Goal: Task Accomplishment & Management: Complete application form

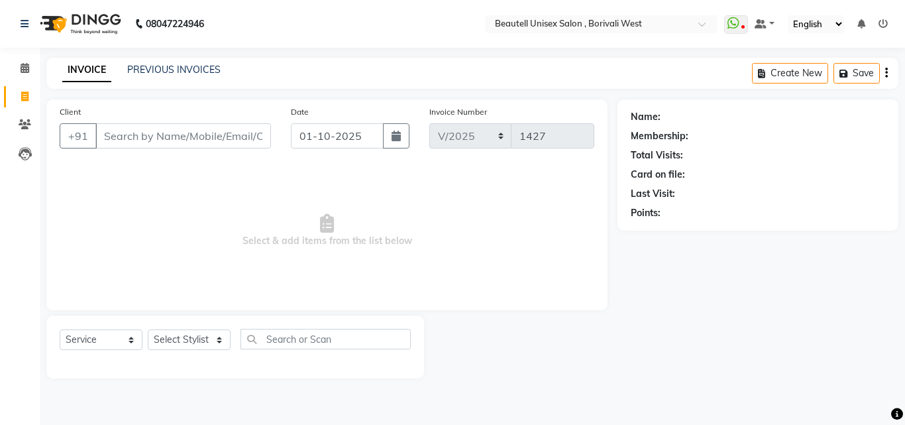
select select "service"
click at [107, 138] on input "Client" at bounding box center [183, 135] width 176 height 25
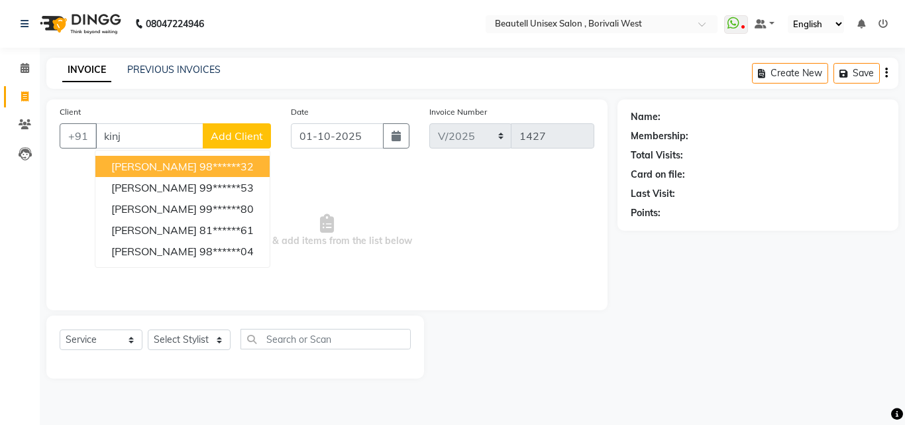
click at [137, 171] on span "[PERSON_NAME]" at bounding box center [153, 166] width 85 height 13
type input "98******32"
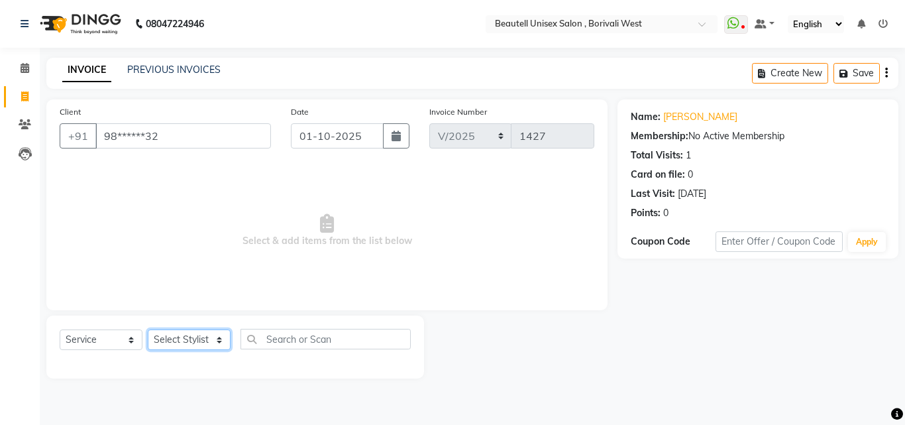
click at [219, 335] on select "Select Stylist [PERSON_NAME] [PERSON_NAME] [PERSON_NAME] [PERSON_NAME]" at bounding box center [189, 339] width 83 height 21
select select "68639"
click at [148, 329] on select "Select Stylist [PERSON_NAME] [PERSON_NAME] [PERSON_NAME] [PERSON_NAME]" at bounding box center [189, 339] width 83 height 21
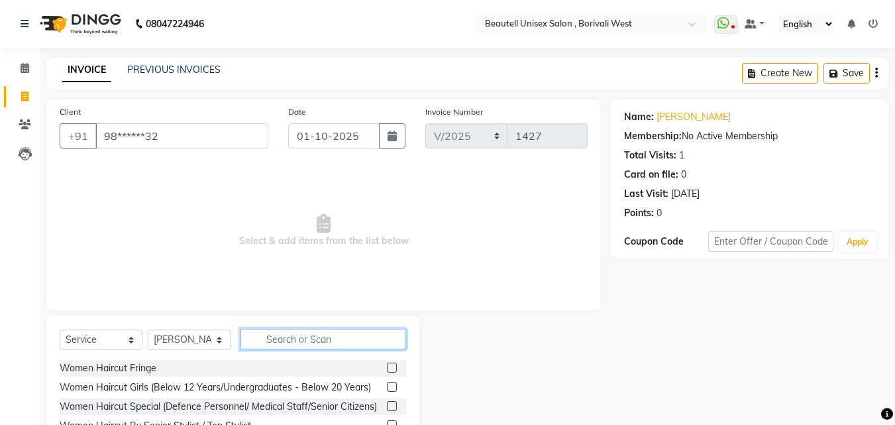
click at [268, 335] on input "text" at bounding box center [324, 339] width 166 height 21
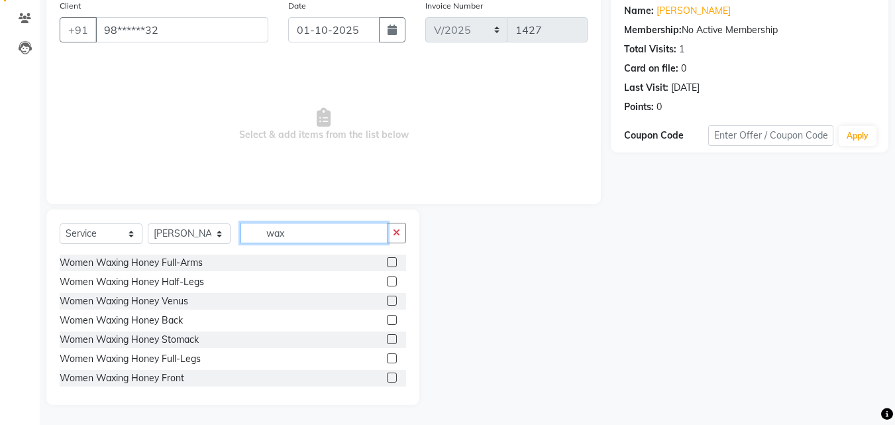
scroll to position [256, 0]
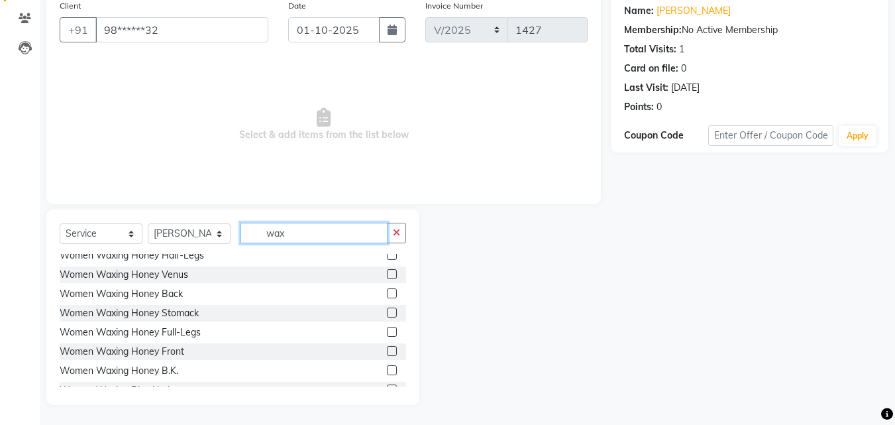
type input "wax"
click at [387, 333] on label at bounding box center [392, 332] width 10 height 10
click at [387, 333] on input "checkbox" at bounding box center [391, 332] width 9 height 9
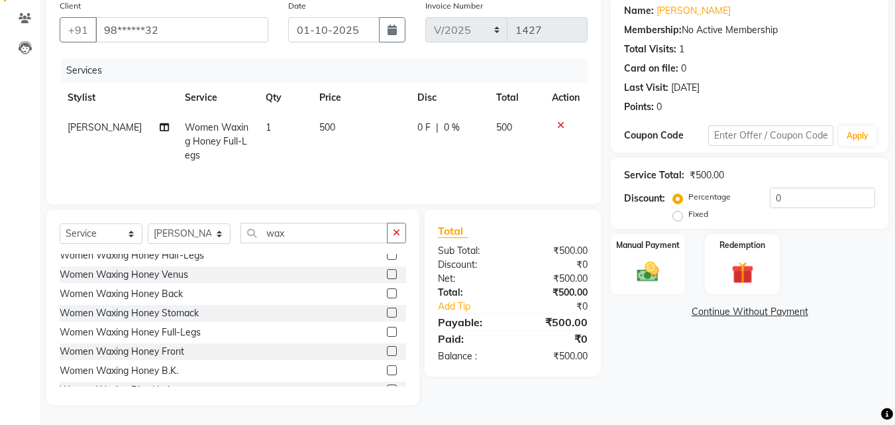
click at [387, 331] on label at bounding box center [392, 332] width 10 height 10
click at [387, 331] on input "checkbox" at bounding box center [391, 332] width 9 height 9
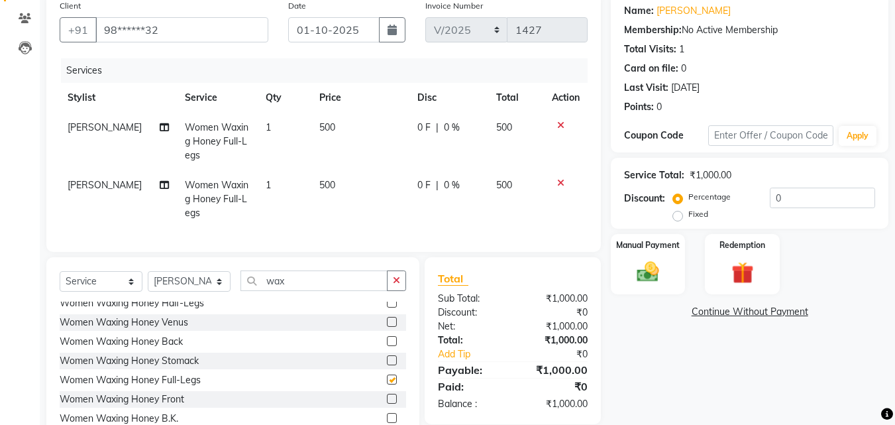
checkbox input "false"
click at [557, 178] on icon at bounding box center [560, 182] width 7 height 9
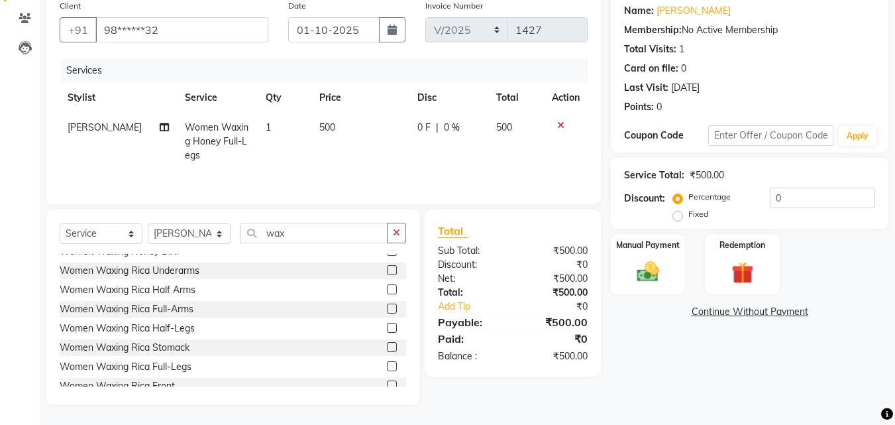
scroll to position [389, 0]
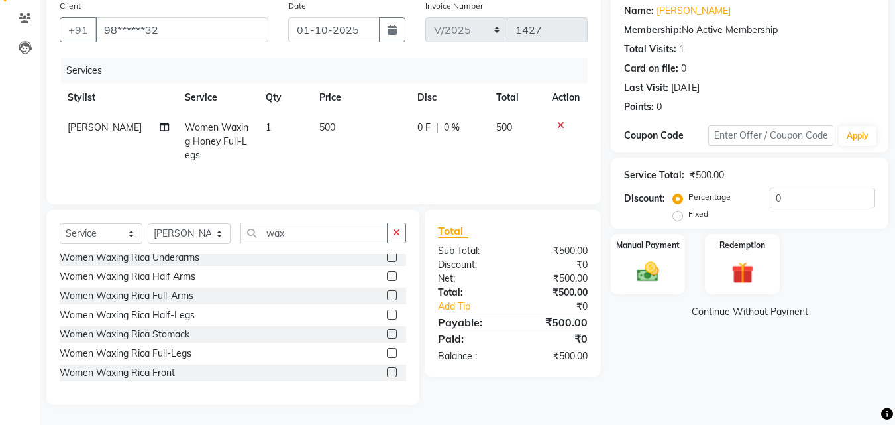
click at [387, 296] on label at bounding box center [392, 295] width 10 height 10
click at [387, 296] on input "checkbox" at bounding box center [391, 296] width 9 height 9
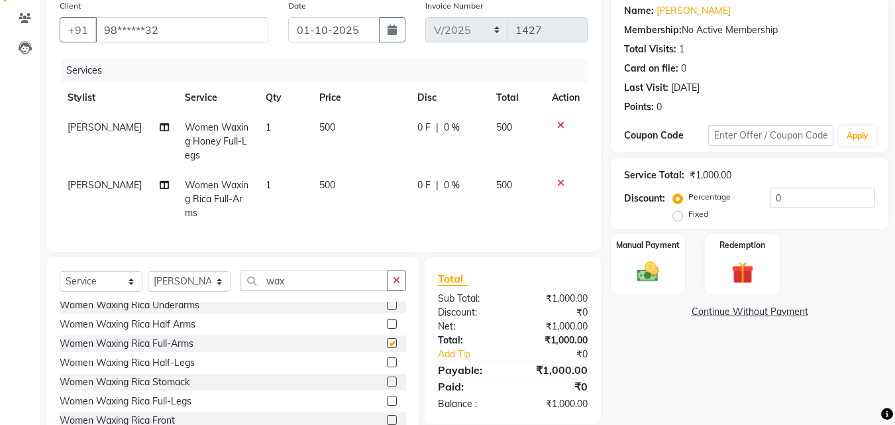
checkbox input "false"
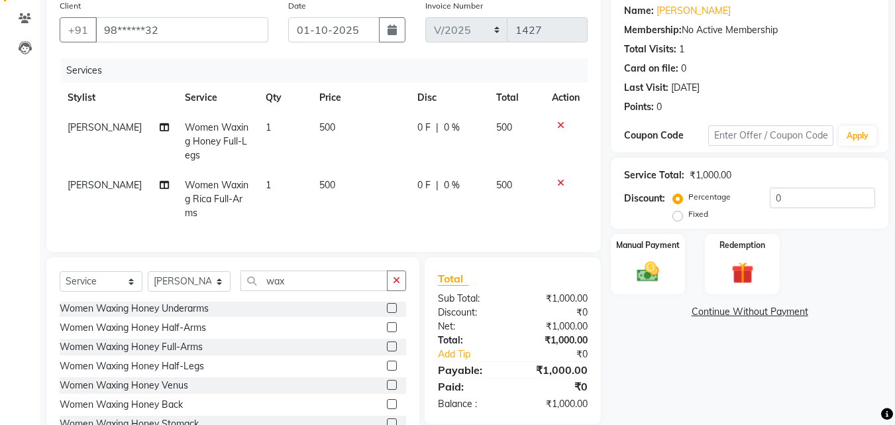
click at [387, 332] on label at bounding box center [392, 327] width 10 height 10
click at [387, 332] on input "checkbox" at bounding box center [391, 327] width 9 height 9
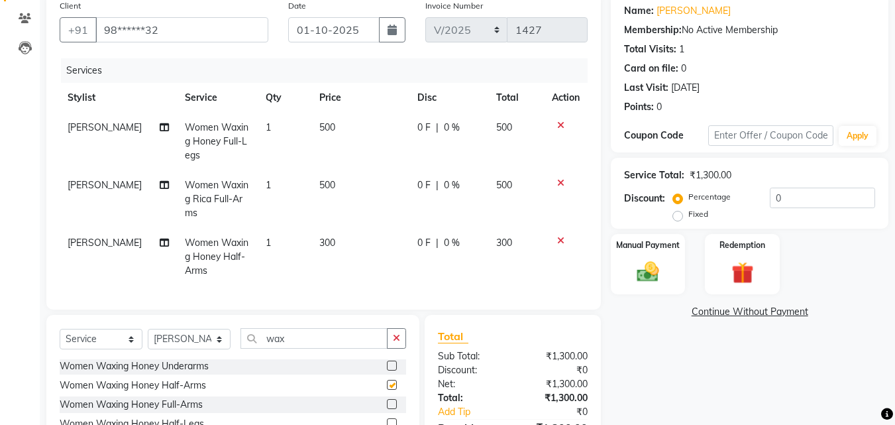
checkbox input "false"
click at [562, 189] on td at bounding box center [566, 199] width 44 height 58
click at [560, 182] on icon at bounding box center [560, 182] width 7 height 9
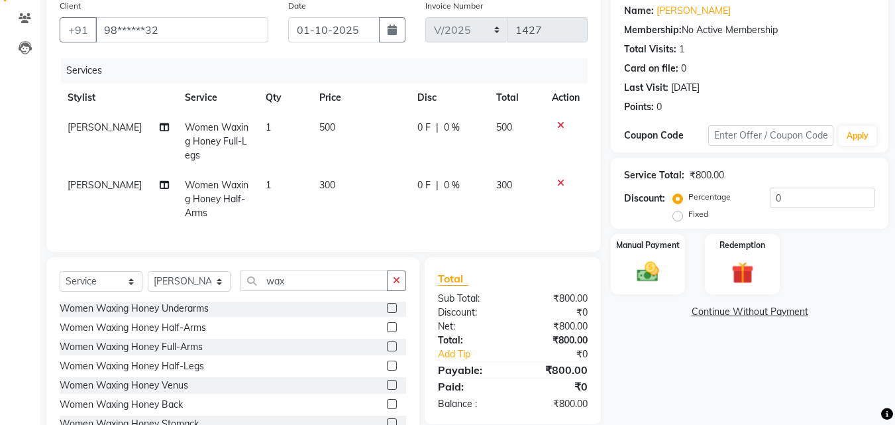
click at [348, 185] on td "300" at bounding box center [361, 199] width 98 height 58
select select "68639"
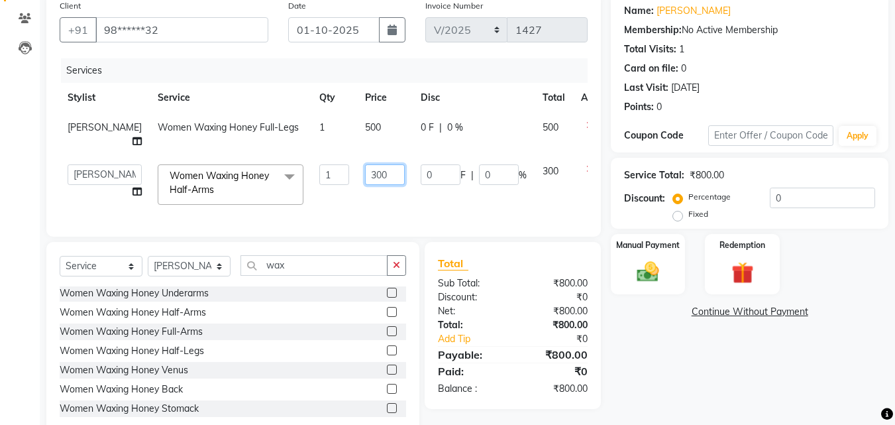
click at [365, 178] on input "300" at bounding box center [385, 174] width 40 height 21
type input "3"
type input "400"
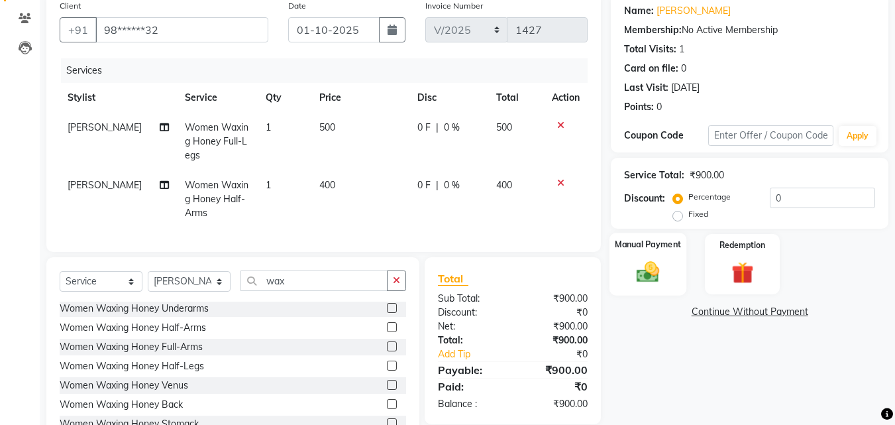
click at [672, 276] on div "Manual Payment" at bounding box center [649, 264] width 78 height 63
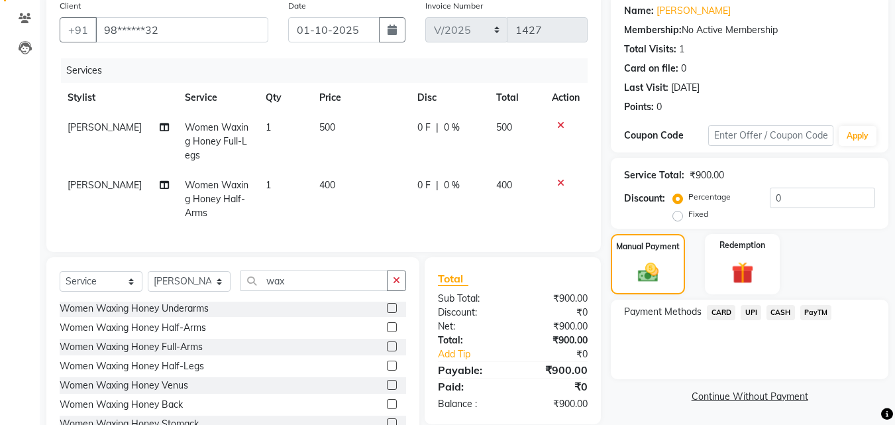
click at [819, 310] on span "PayTM" at bounding box center [817, 312] width 32 height 15
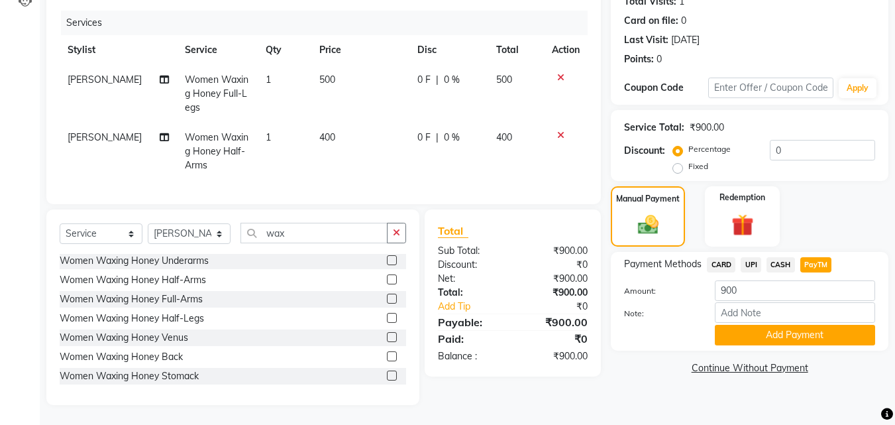
scroll to position [164, 0]
click at [852, 325] on button "Add Payment" at bounding box center [795, 335] width 160 height 21
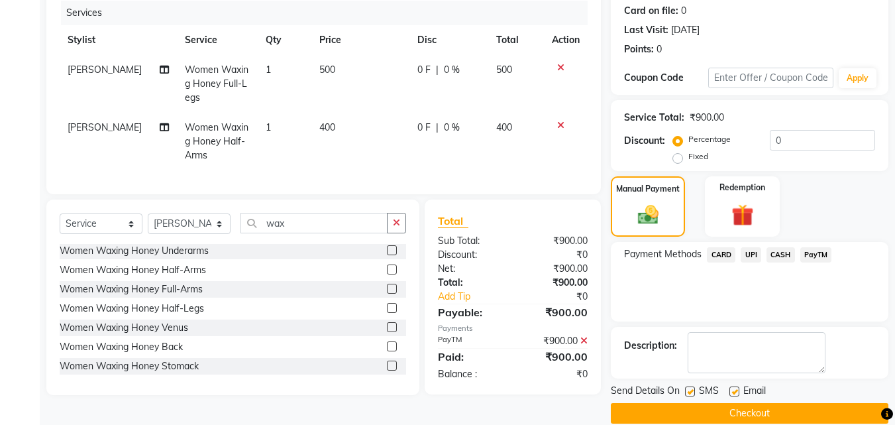
click at [691, 395] on label at bounding box center [690, 391] width 10 height 10
click at [691, 395] on input "checkbox" at bounding box center [689, 392] width 9 height 9
checkbox input "false"
click at [710, 411] on button "Checkout" at bounding box center [750, 413] width 278 height 21
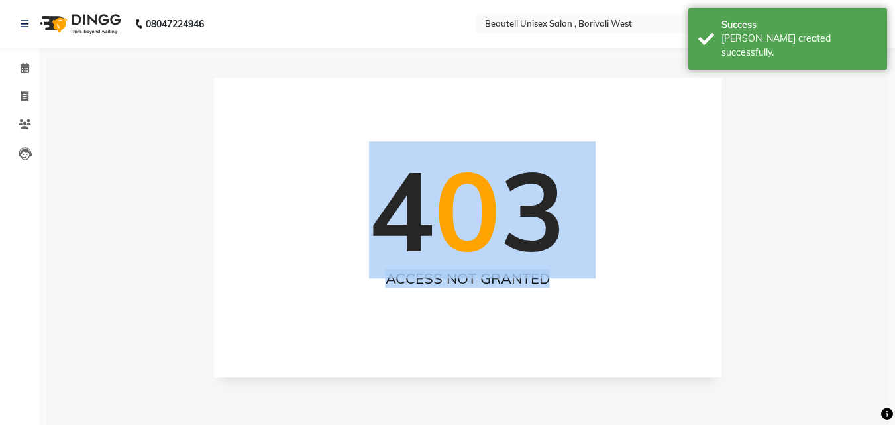
drag, startPoint x: 710, startPoint y: 411, endPoint x: 540, endPoint y: 312, distance: 197.5
click at [540, 312] on div "08047224946 Select Location × [GEOGRAPHIC_DATA] Unisex Salon , Borivali West Wh…" at bounding box center [447, 251] width 895 height 502
click at [23, 95] on icon at bounding box center [24, 96] width 7 height 10
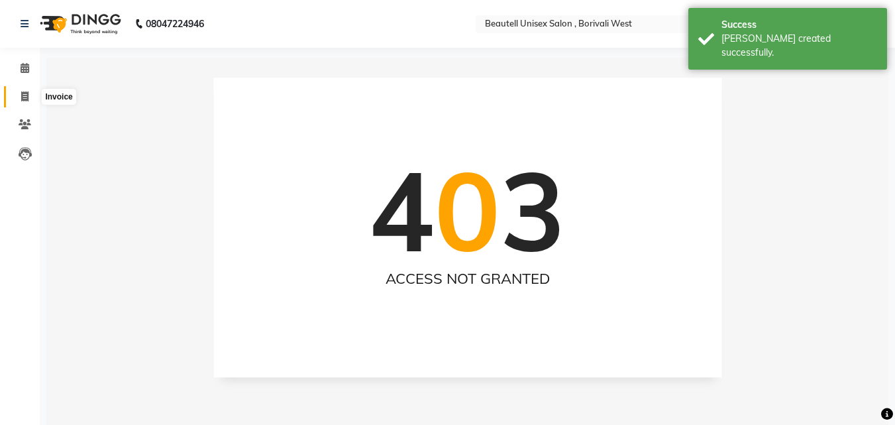
select select "7692"
select select "service"
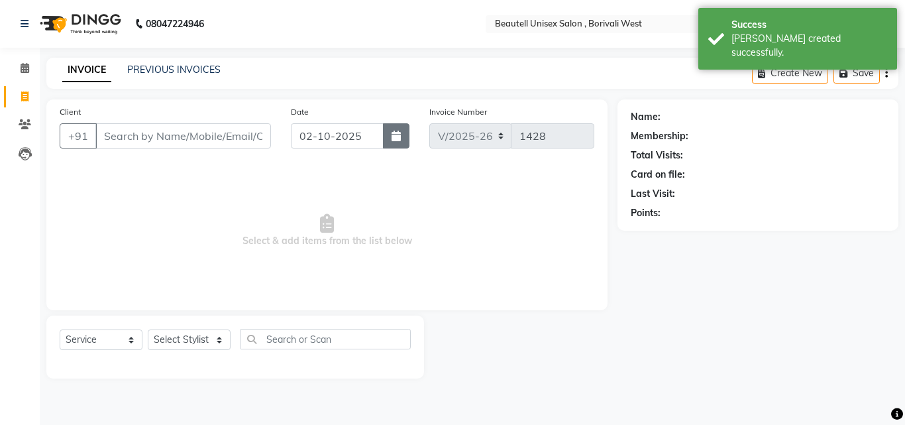
click at [396, 139] on icon "button" at bounding box center [396, 136] width 9 height 11
select select "10"
select select "2025"
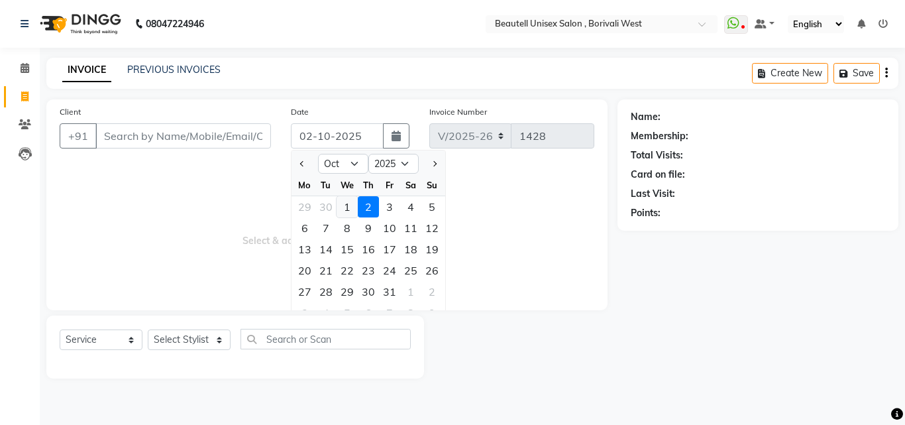
click at [347, 209] on div "1" at bounding box center [347, 206] width 21 height 21
type input "01-10-2025"
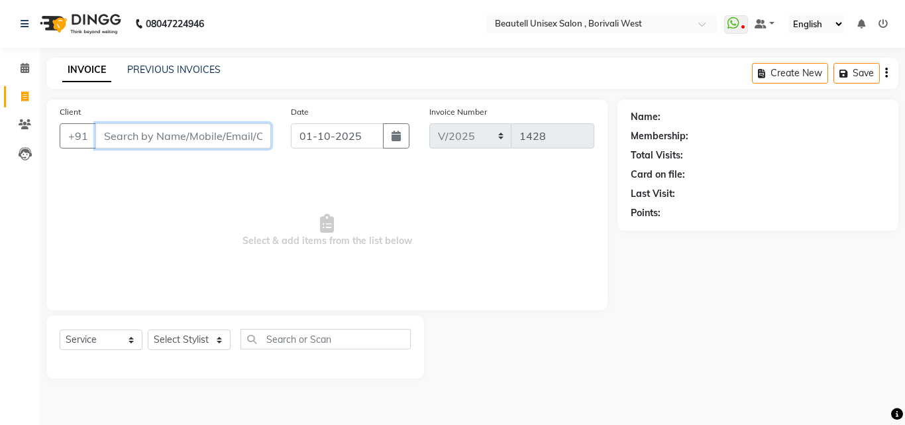
click at [115, 135] on input "Client" at bounding box center [183, 135] width 176 height 25
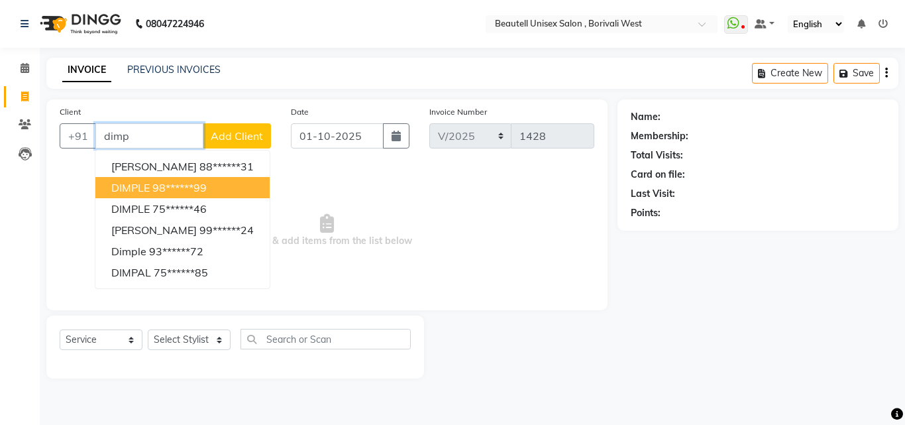
click at [155, 185] on ngb-highlight "98******99" at bounding box center [179, 187] width 54 height 13
type input "98******99"
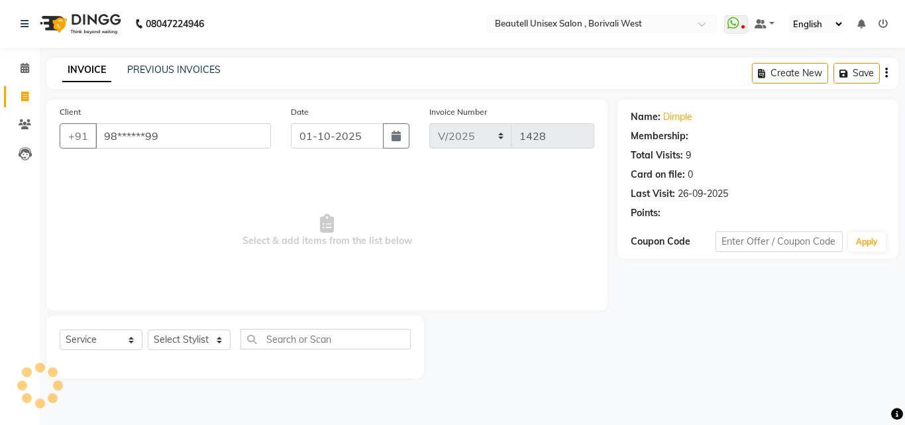
select select "1: Object"
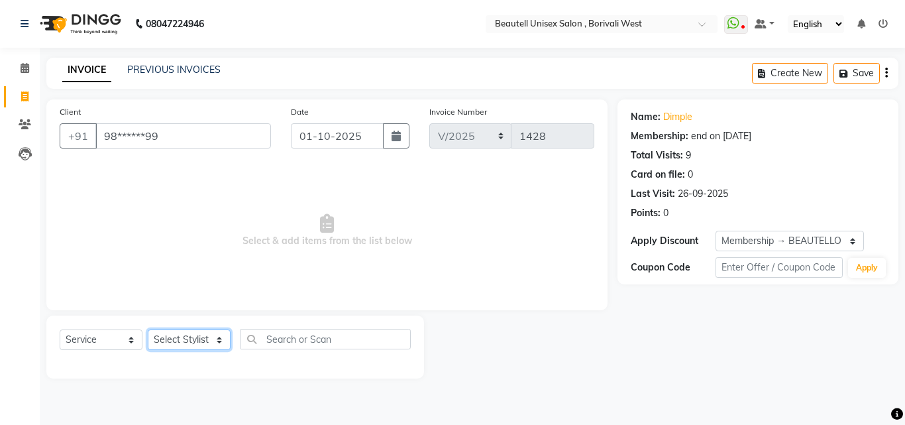
click at [222, 343] on select "Select Stylist [PERSON_NAME] [PERSON_NAME] [PERSON_NAME] [PERSON_NAME]" at bounding box center [189, 339] width 83 height 21
select select "78711"
click at [148, 329] on select "Select Stylist [PERSON_NAME] [PERSON_NAME] [PERSON_NAME] [PERSON_NAME]" at bounding box center [189, 339] width 83 height 21
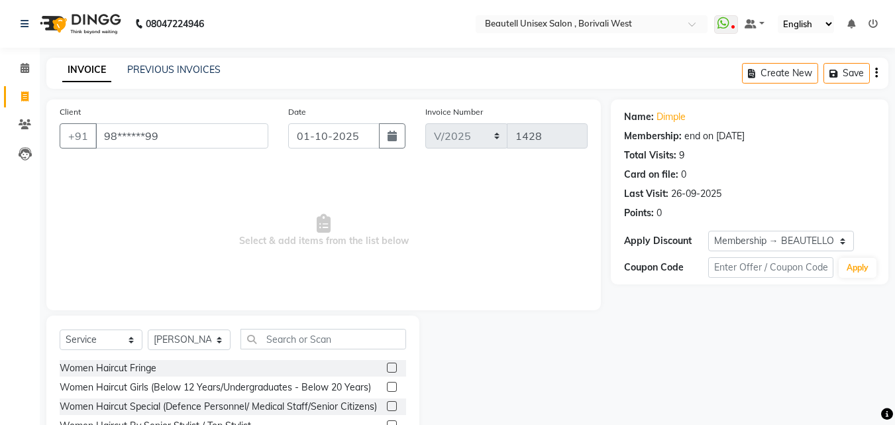
click at [215, 300] on div "Client +91 98******99 Date [DATE] Invoice Number V/2025 V/[PHONE_NUMBER] Select…" at bounding box center [323, 204] width 555 height 211
click at [262, 340] on input "text" at bounding box center [324, 339] width 166 height 21
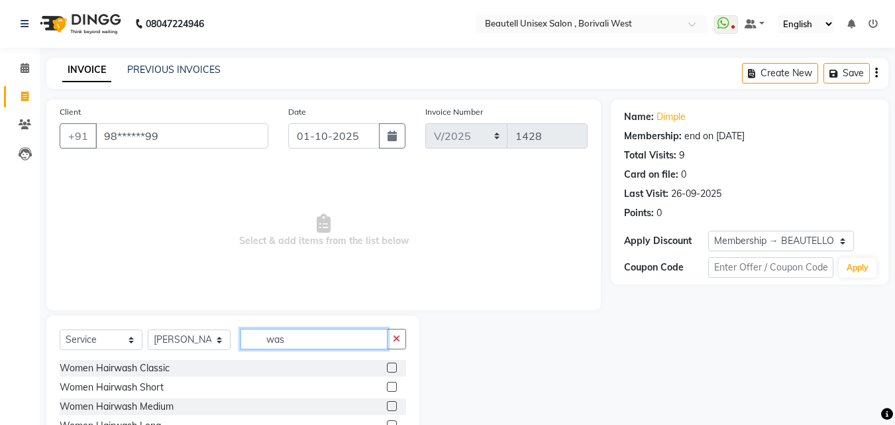
type input "was"
click at [387, 367] on label at bounding box center [392, 368] width 10 height 10
click at [387, 367] on input "checkbox" at bounding box center [391, 368] width 9 height 9
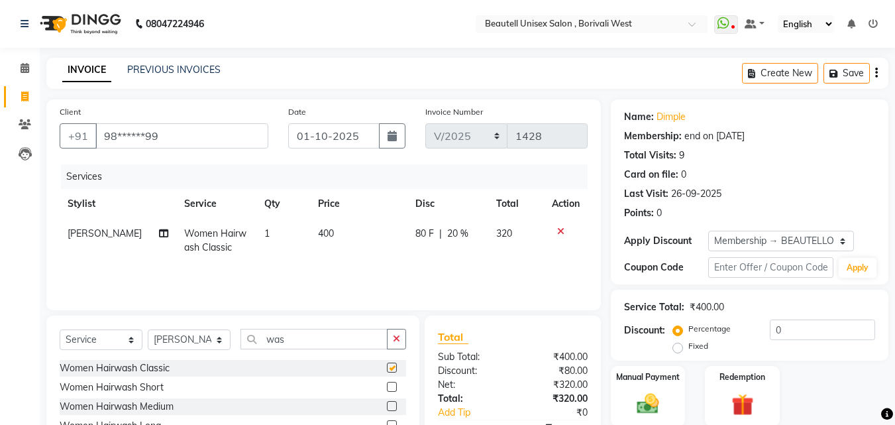
checkbox input "false"
click at [334, 227] on td "400" at bounding box center [358, 241] width 97 height 44
select select "78711"
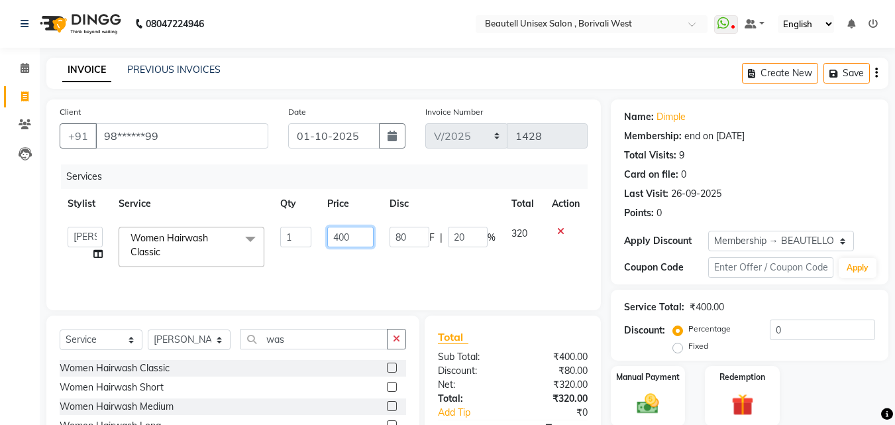
click at [355, 238] on input "400" at bounding box center [350, 237] width 46 height 21
type input "4"
type input "300"
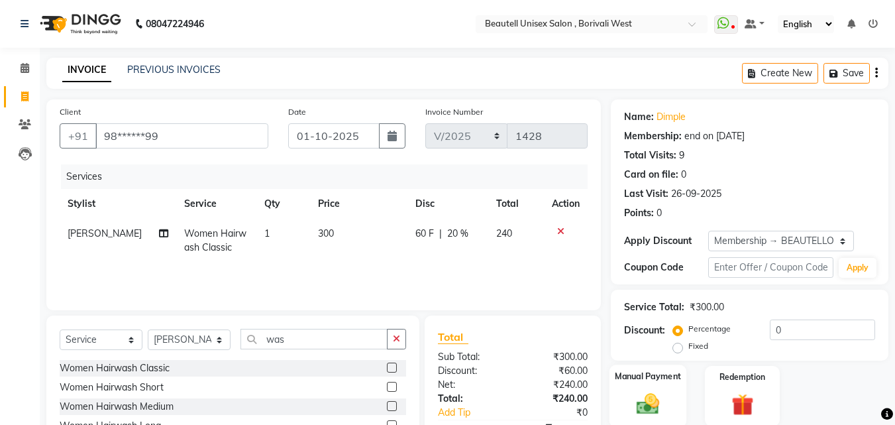
click at [679, 400] on div "Manual Payment" at bounding box center [649, 396] width 78 height 63
click at [455, 237] on span "20 %" at bounding box center [457, 234] width 21 height 14
select select "78711"
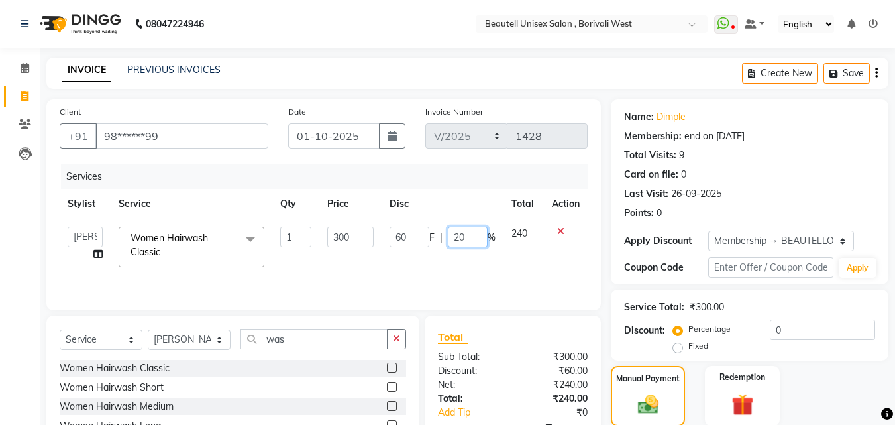
click at [471, 235] on input "20" at bounding box center [468, 237] width 40 height 21
type input "2"
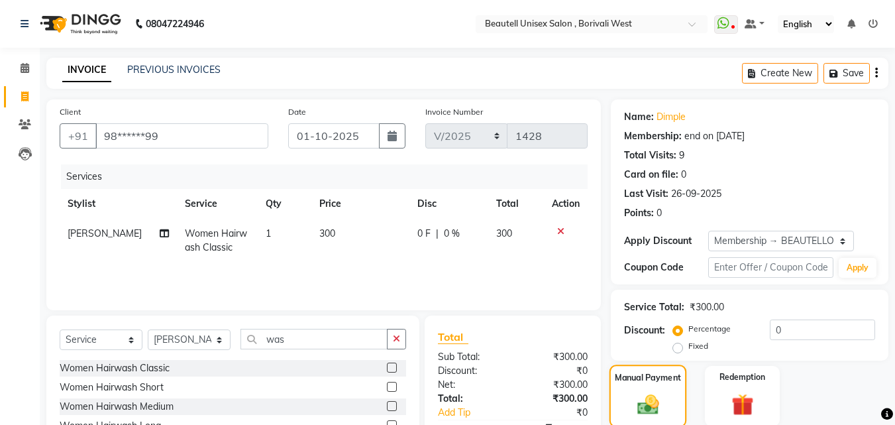
click at [655, 380] on label "Manual Payment" at bounding box center [648, 377] width 66 height 13
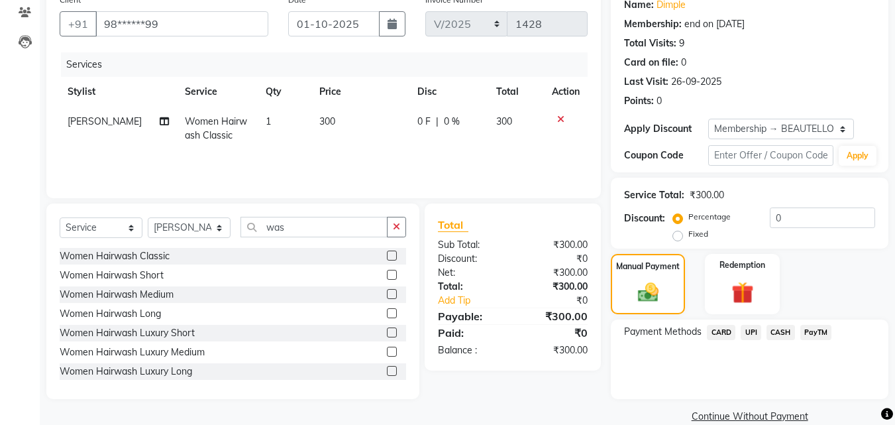
scroll to position [113, 0]
click at [781, 327] on span "CASH" at bounding box center [781, 331] width 28 height 15
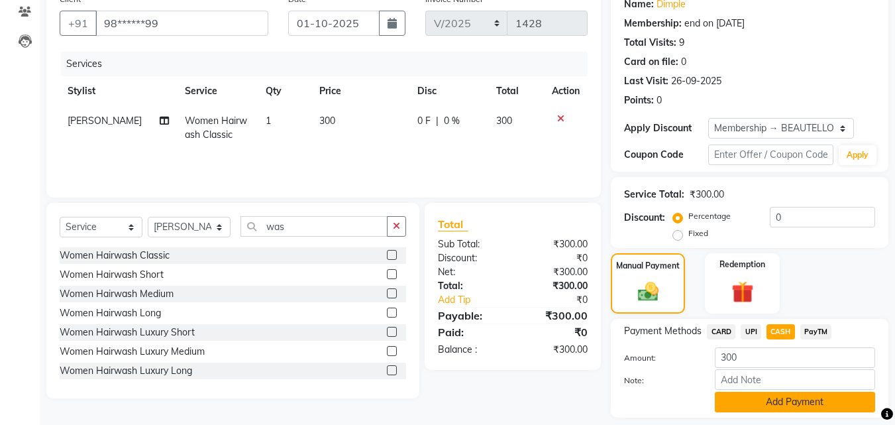
click at [834, 398] on button "Add Payment" at bounding box center [795, 402] width 160 height 21
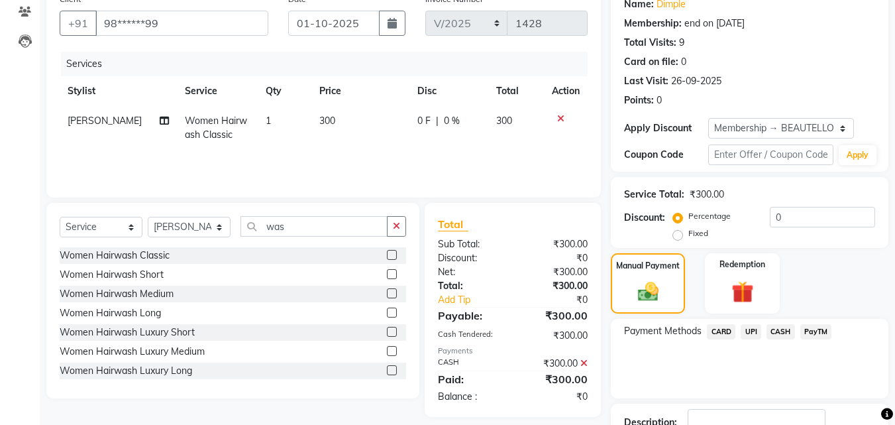
scroll to position [208, 0]
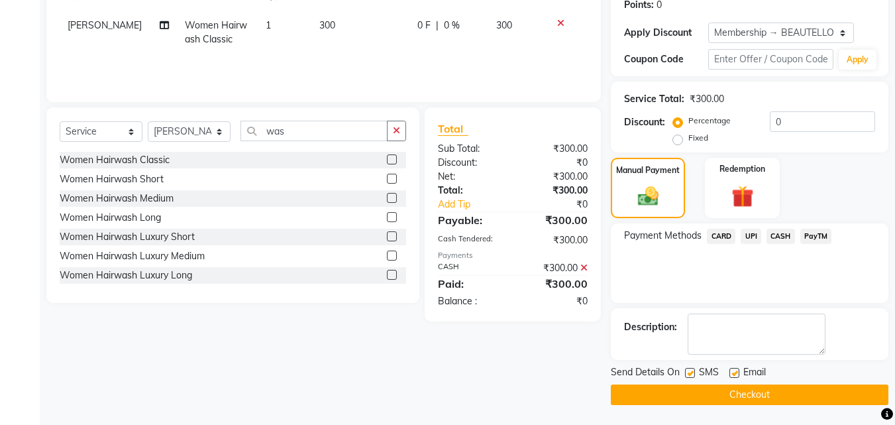
click at [693, 372] on label at bounding box center [690, 373] width 10 height 10
click at [693, 372] on input "checkbox" at bounding box center [689, 373] width 9 height 9
checkbox input "false"
click at [717, 396] on button "Checkout" at bounding box center [750, 394] width 278 height 21
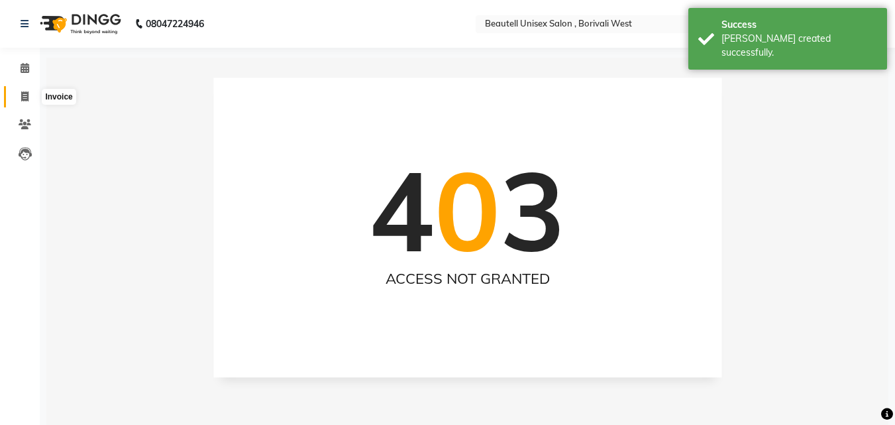
click at [23, 94] on icon at bounding box center [24, 96] width 7 height 10
select select "service"
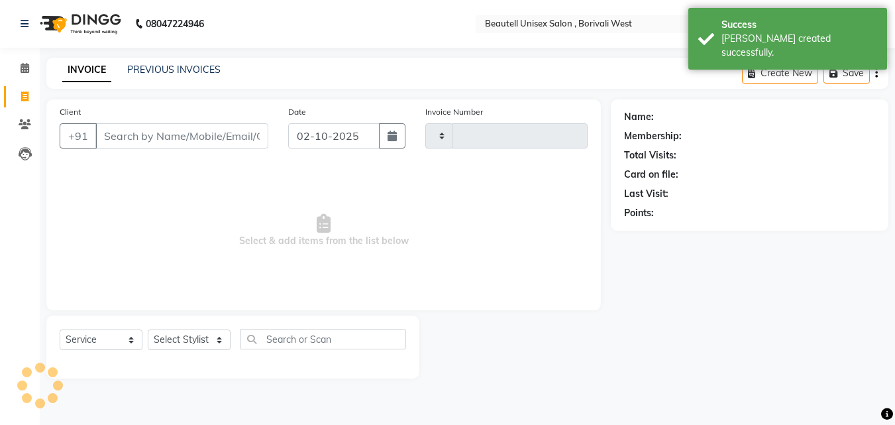
type input "1429"
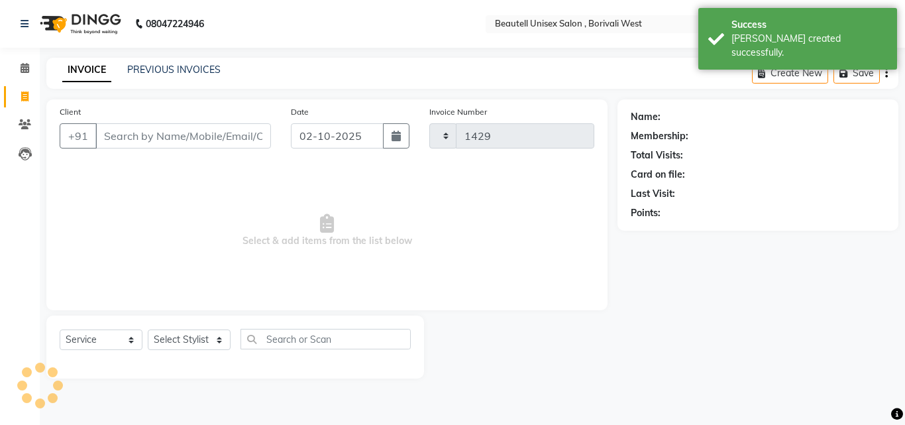
select select "7692"
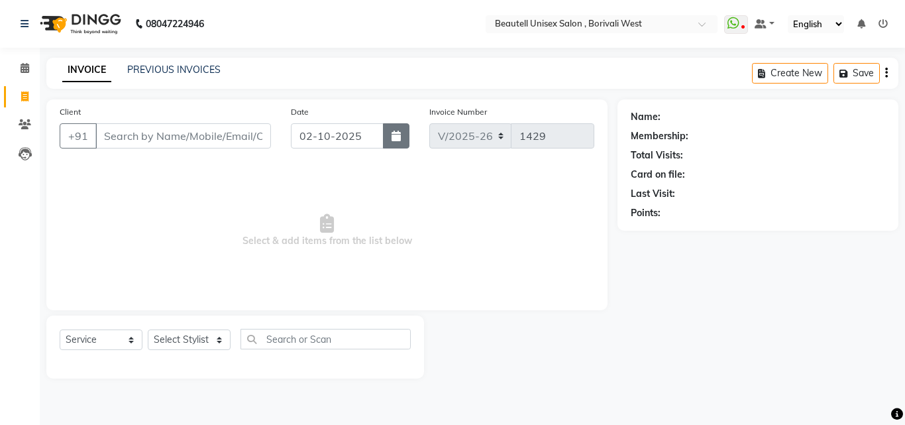
click at [395, 140] on icon "button" at bounding box center [396, 136] width 9 height 11
select select "10"
select select "2025"
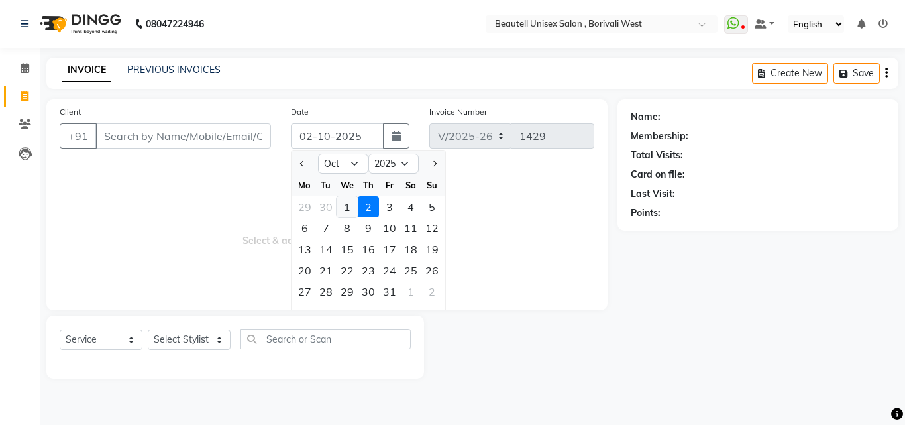
click at [348, 203] on div "1" at bounding box center [347, 206] width 21 height 21
type input "01-10-2025"
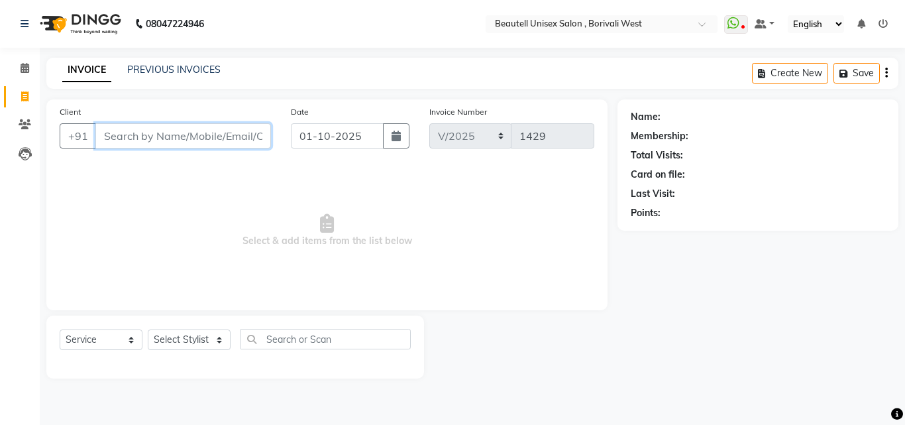
click at [103, 135] on input "Client" at bounding box center [183, 135] width 176 height 25
type input "9029922036"
click at [217, 139] on span "Add Client" at bounding box center [237, 135] width 52 height 13
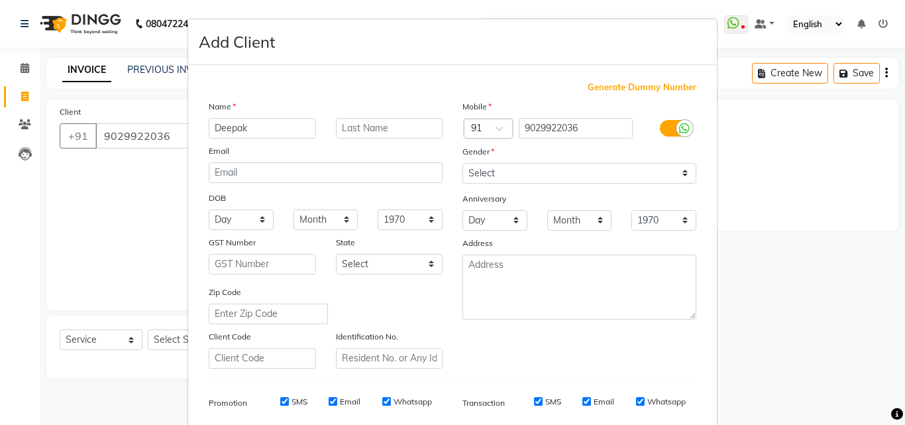
type input "Deepak"
click at [679, 174] on select "Select [DEMOGRAPHIC_DATA] [DEMOGRAPHIC_DATA] Other Prefer Not To Say" at bounding box center [580, 173] width 234 height 21
select select "[DEMOGRAPHIC_DATA]"
click at [463, 163] on select "Select [DEMOGRAPHIC_DATA] [DEMOGRAPHIC_DATA] Other Prefer Not To Say" at bounding box center [580, 173] width 234 height 21
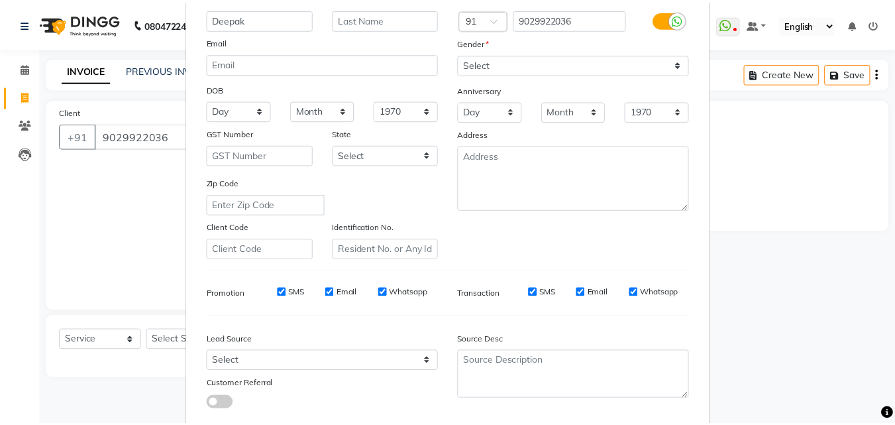
scroll to position [187, 0]
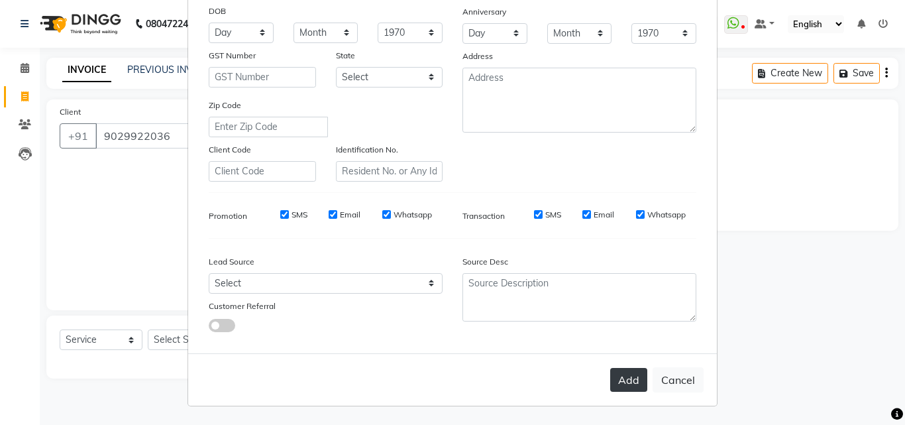
click at [620, 380] on button "Add" at bounding box center [628, 380] width 37 height 24
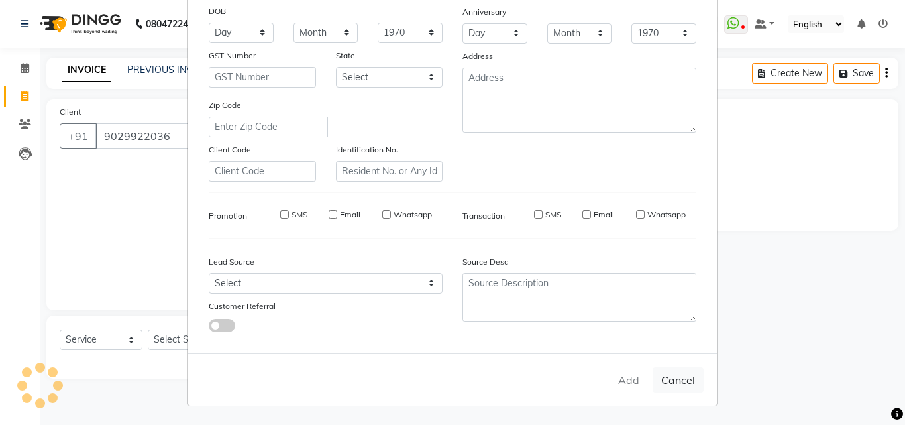
type input "90******36"
select select
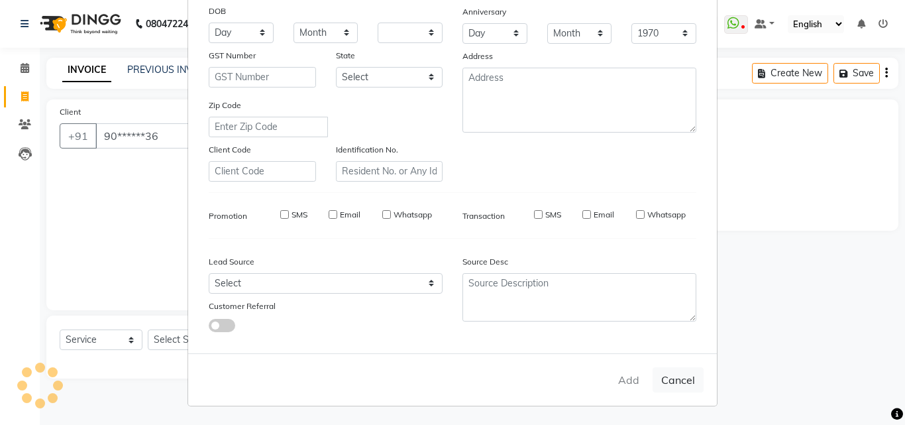
select select
checkbox input "false"
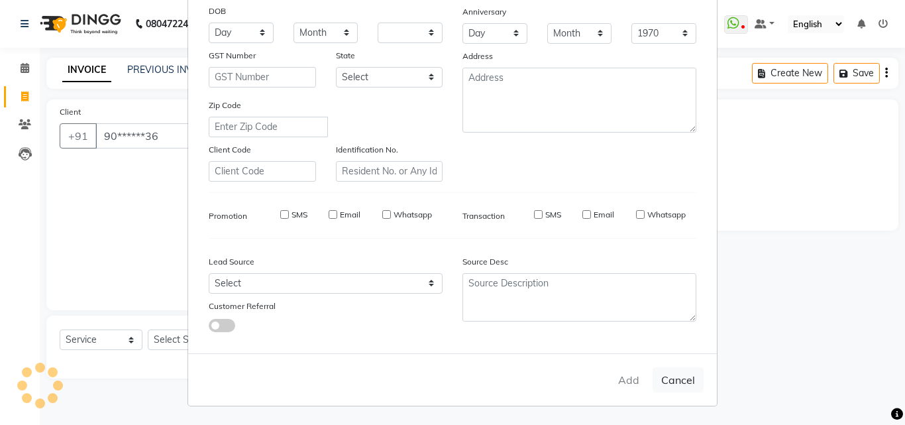
checkbox input "false"
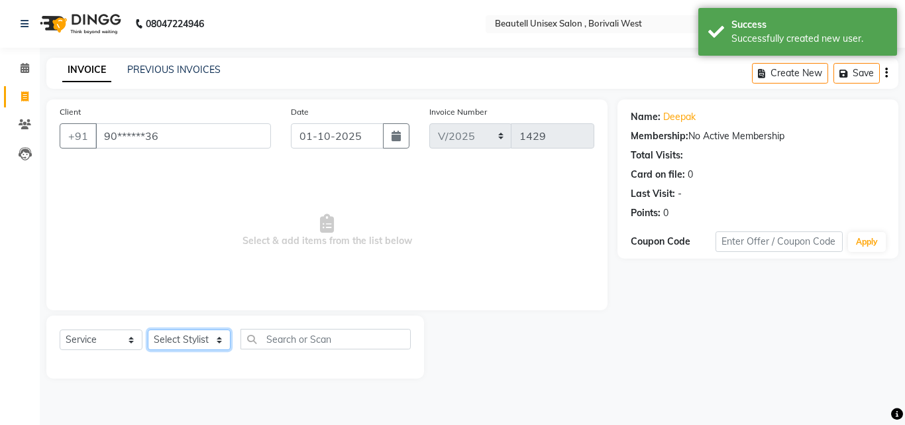
click at [218, 341] on select "Select Stylist [PERSON_NAME] [PERSON_NAME] [PERSON_NAME] [PERSON_NAME]" at bounding box center [189, 339] width 83 height 21
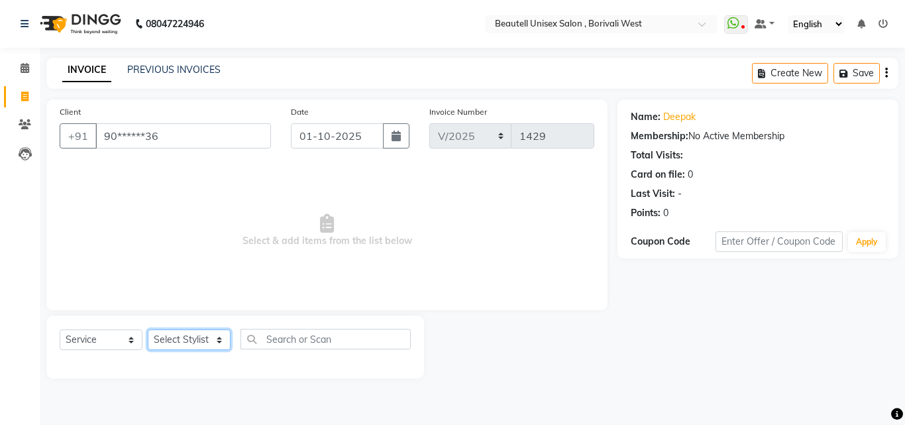
click at [218, 341] on select "Select Stylist [PERSON_NAME] [PERSON_NAME] [PERSON_NAME] [PERSON_NAME]" at bounding box center [189, 339] width 83 height 21
click at [221, 339] on select "Select Stylist [PERSON_NAME] [PERSON_NAME] [PERSON_NAME] [PERSON_NAME]" at bounding box center [189, 339] width 83 height 21
select select "68639"
click at [148, 329] on select "Select Stylist [PERSON_NAME] [PERSON_NAME] [PERSON_NAME] [PERSON_NAME]" at bounding box center [189, 339] width 83 height 21
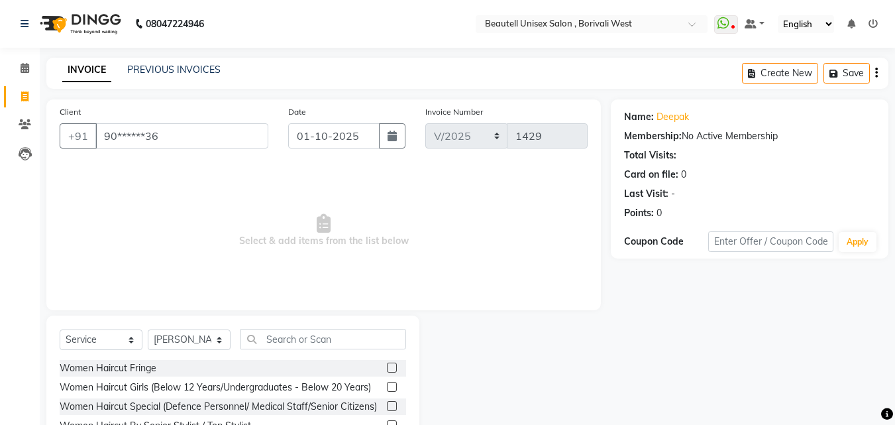
click at [263, 351] on div "Select Service Product Membership Package Voucher Prepaid Gift Card Select Styl…" at bounding box center [233, 344] width 347 height 31
click at [265, 343] on input "text" at bounding box center [324, 339] width 166 height 21
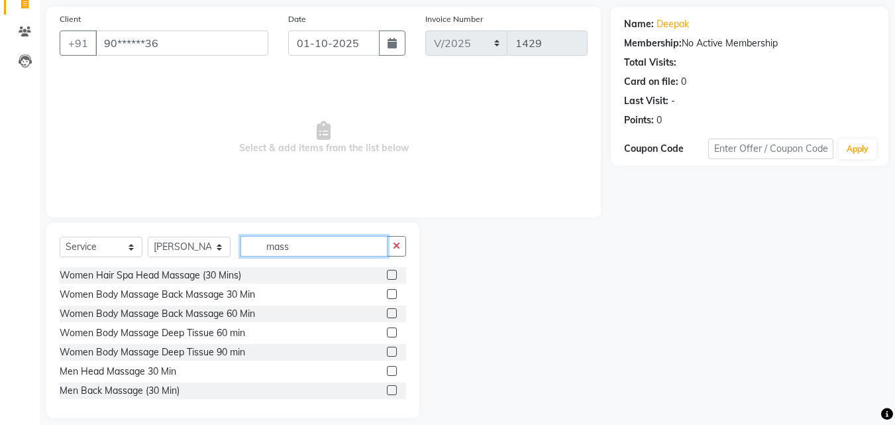
scroll to position [106, 0]
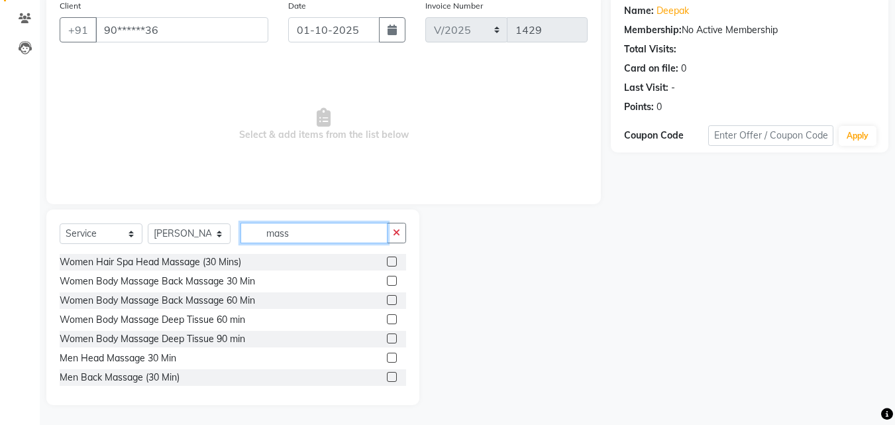
type input "mass"
click at [400, 386] on div "Women Hair Spa Head Massage (30 Mins) Women Body Massage Back Massage 30 Min Wo…" at bounding box center [233, 323] width 347 height 138
click at [387, 376] on label at bounding box center [392, 377] width 10 height 10
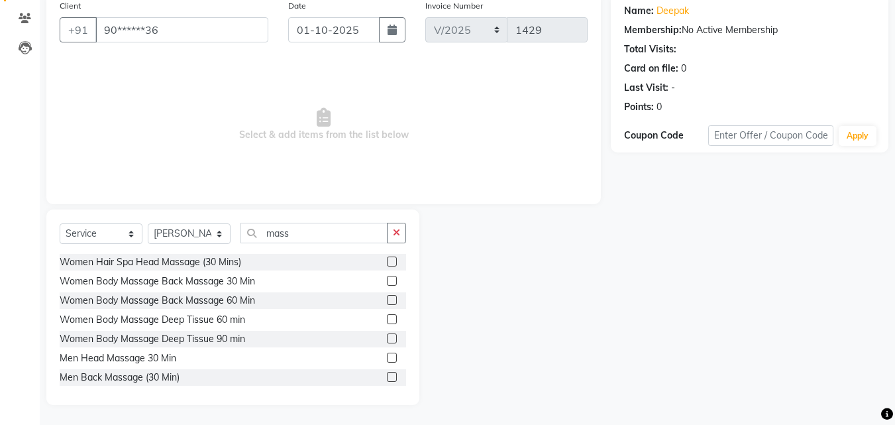
click at [387, 376] on input "checkbox" at bounding box center [391, 377] width 9 height 9
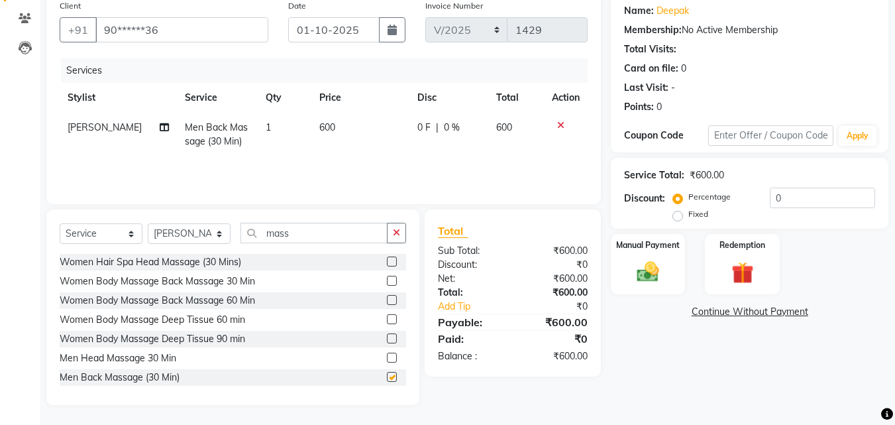
checkbox input "false"
click at [387, 357] on label at bounding box center [392, 358] width 10 height 10
click at [387, 357] on input "checkbox" at bounding box center [391, 358] width 9 height 9
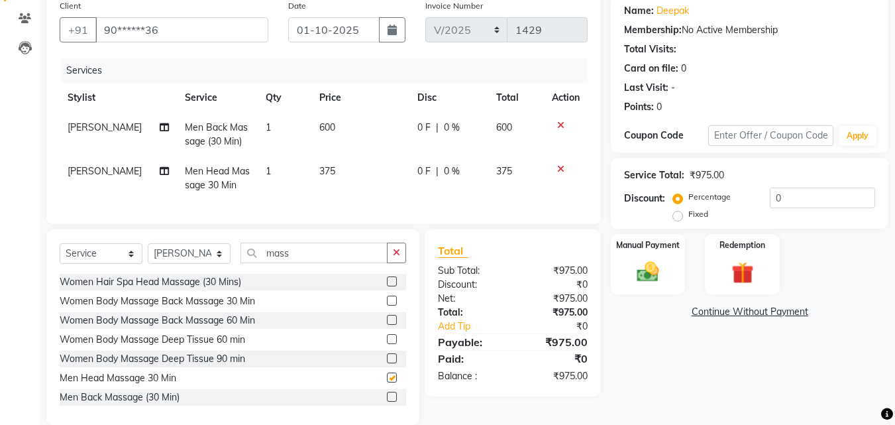
checkbox input "false"
click at [340, 176] on td "375" at bounding box center [361, 178] width 98 height 44
select select "68639"
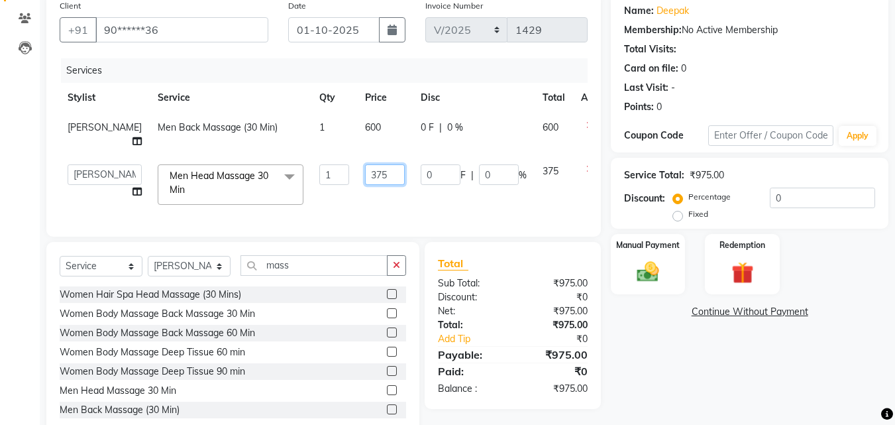
click at [365, 176] on input "375" at bounding box center [385, 174] width 40 height 21
type input "3"
type input "400"
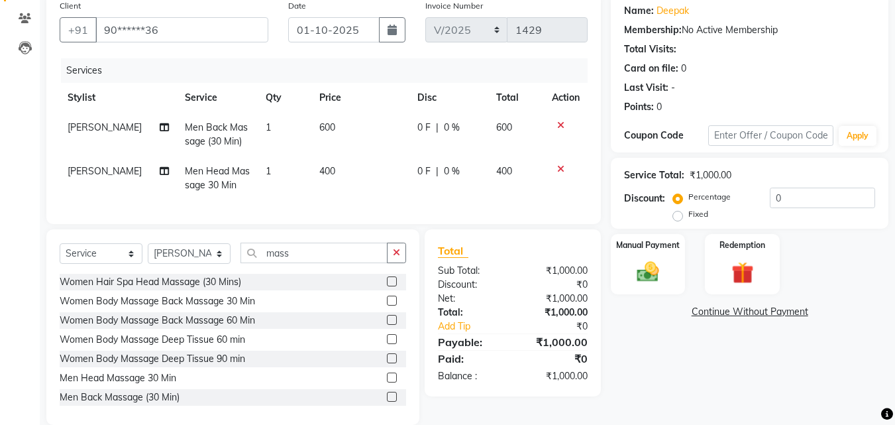
click at [352, 121] on td "600" at bounding box center [361, 135] width 98 height 44
select select "68639"
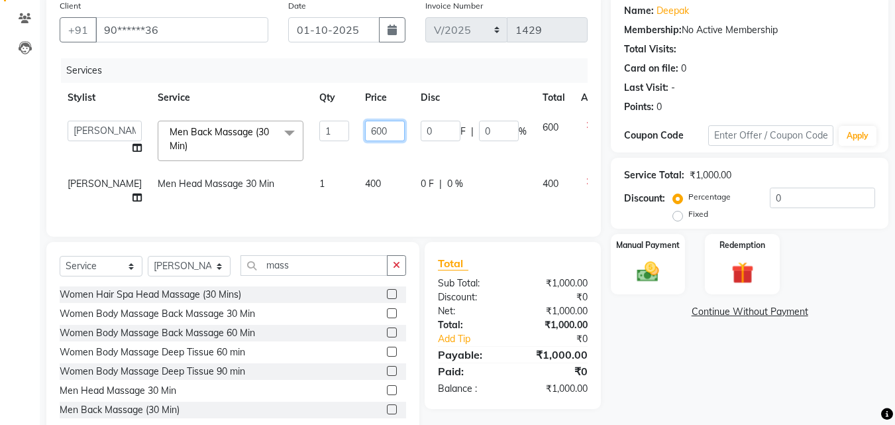
click at [365, 130] on input "600" at bounding box center [385, 131] width 40 height 21
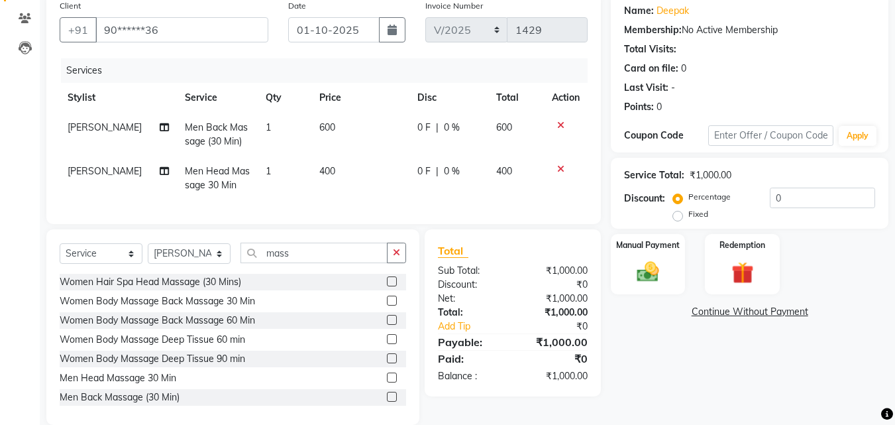
click at [563, 186] on td at bounding box center [566, 178] width 44 height 44
click at [68, 173] on span "[PERSON_NAME]" at bounding box center [105, 171] width 74 height 12
select select "68639"
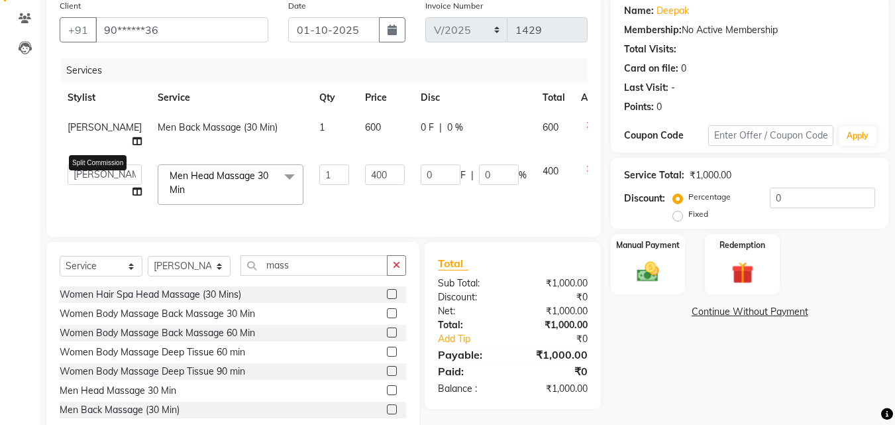
click at [133, 193] on icon at bounding box center [137, 191] width 9 height 9
select select "68639"
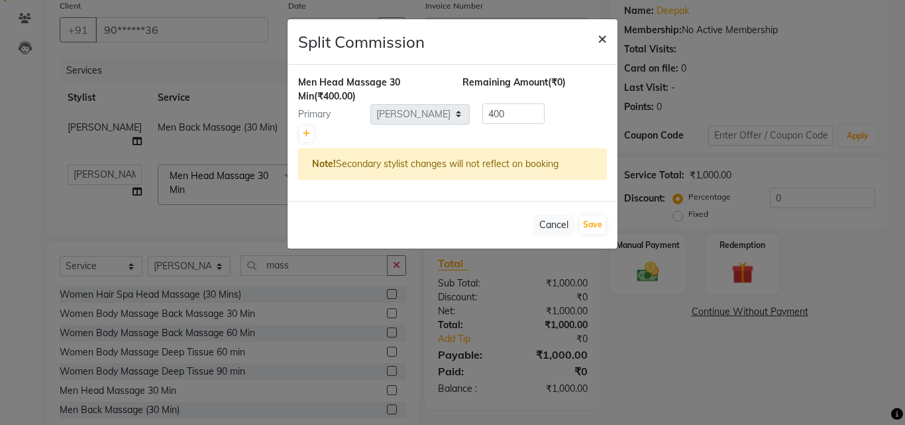
click at [599, 37] on span "×" at bounding box center [602, 38] width 9 height 20
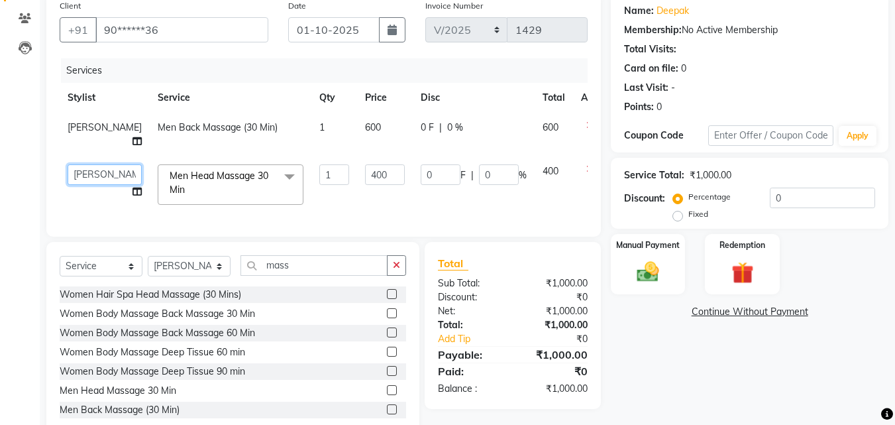
click at [81, 171] on select "[PERSON_NAME] [PERSON_NAME] [PERSON_NAME] [PERSON_NAME]" at bounding box center [105, 174] width 74 height 21
select select "78711"
click at [357, 123] on td "600" at bounding box center [385, 135] width 56 height 44
select select "68639"
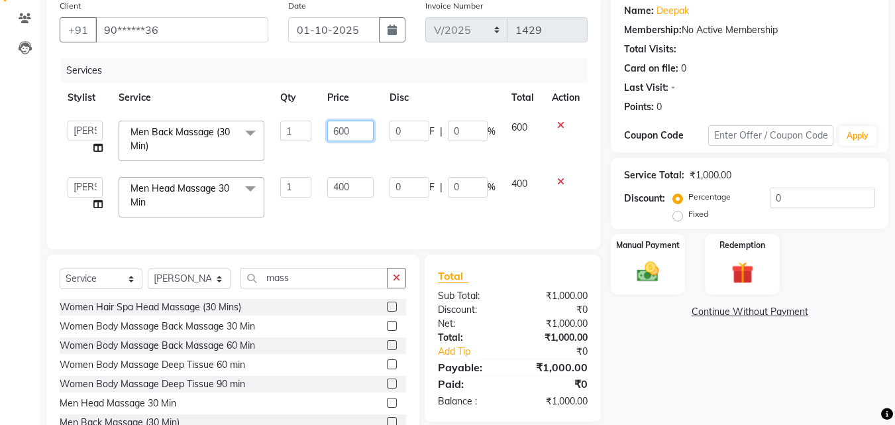
click at [357, 128] on input "600" at bounding box center [350, 131] width 46 height 21
type input "6"
type input "1000"
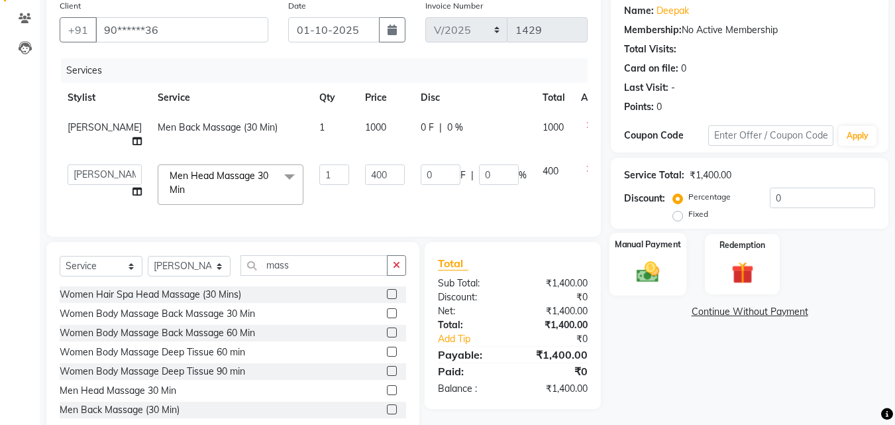
click at [654, 257] on div "Manual Payment" at bounding box center [649, 264] width 78 height 63
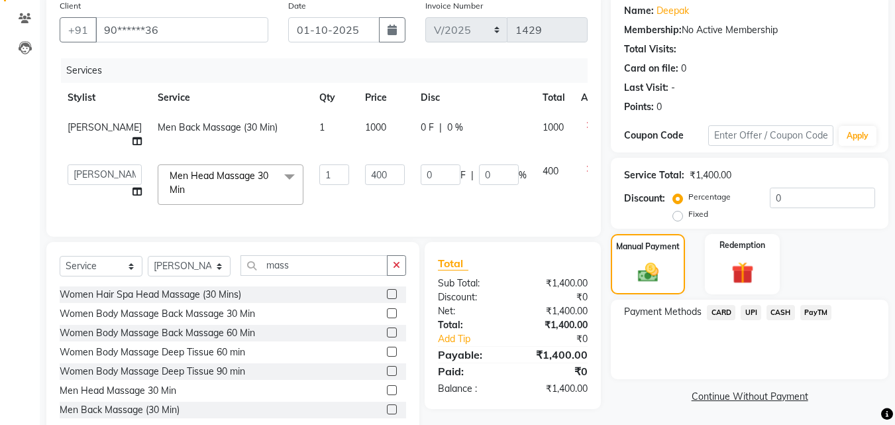
click at [812, 310] on span "PayTM" at bounding box center [817, 312] width 32 height 15
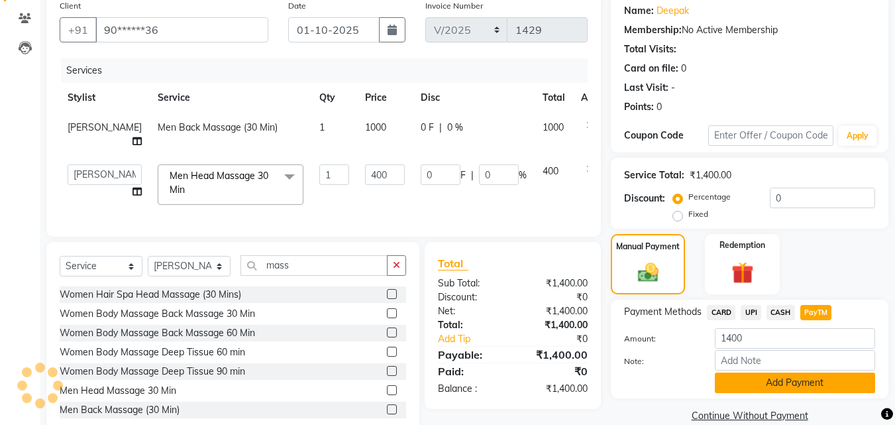
click at [838, 380] on button "Add Payment" at bounding box center [795, 382] width 160 height 21
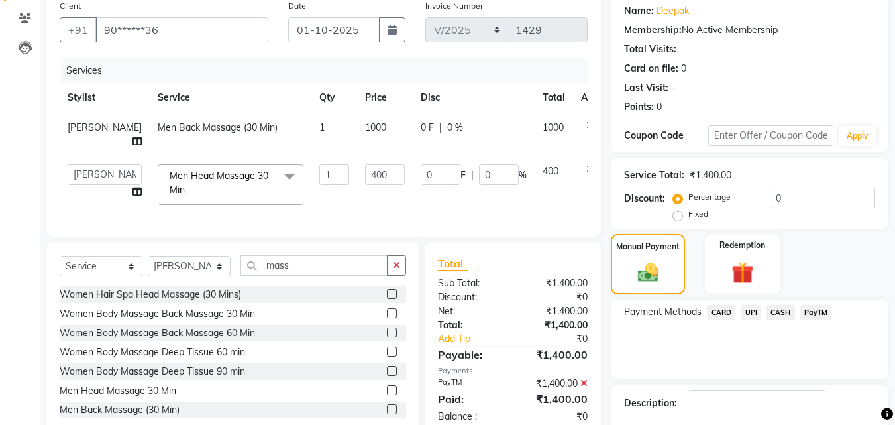
scroll to position [182, 0]
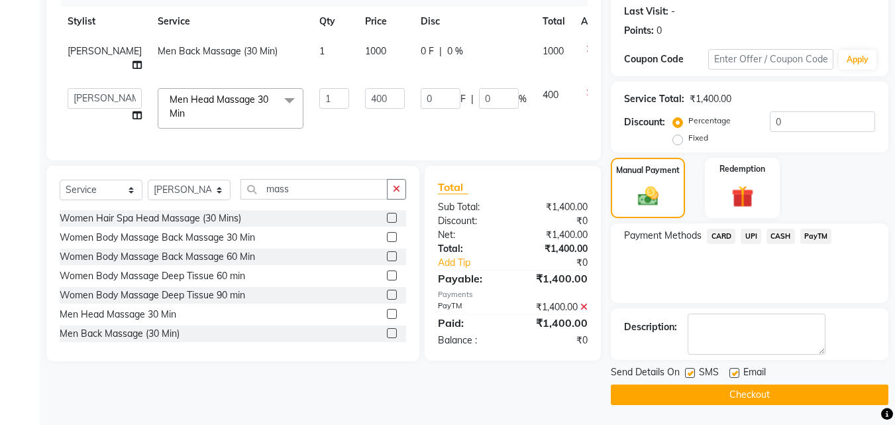
click at [691, 378] on div at bounding box center [689, 375] width 9 height 14
click at [692, 372] on label at bounding box center [690, 373] width 10 height 10
click at [692, 372] on input "checkbox" at bounding box center [689, 373] width 9 height 9
checkbox input "false"
click at [711, 389] on button "Checkout" at bounding box center [750, 394] width 278 height 21
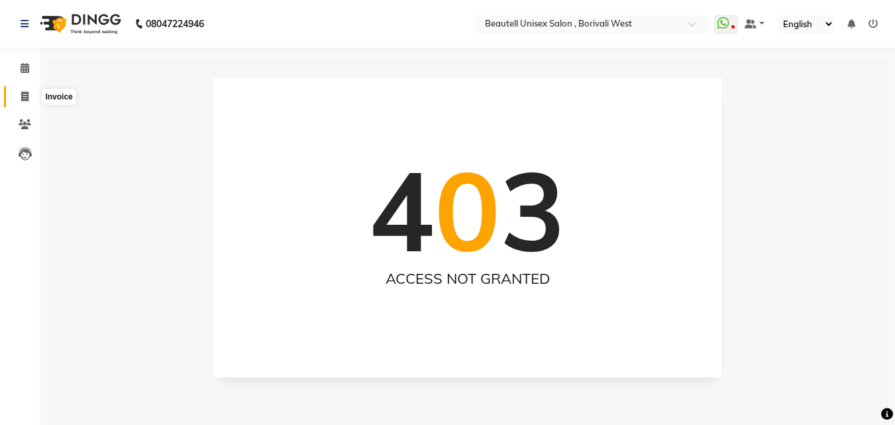
click at [21, 95] on icon at bounding box center [24, 96] width 7 height 10
select select "service"
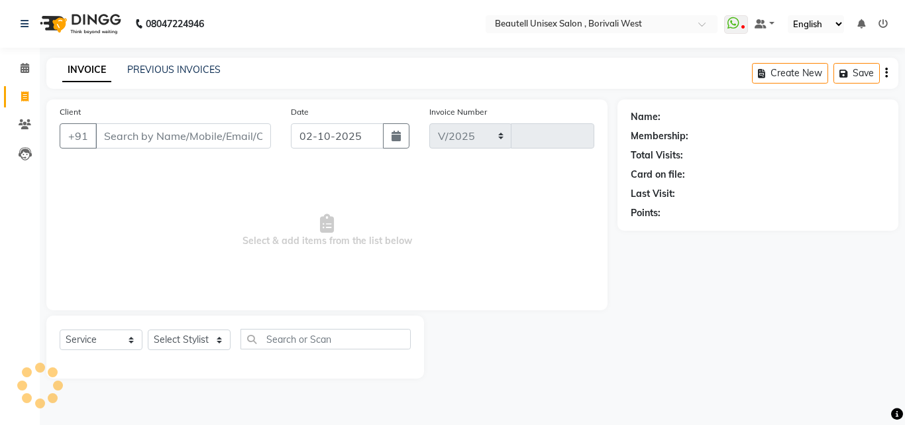
select select "7692"
type input "1430"
click at [21, 95] on icon at bounding box center [24, 96] width 7 height 10
select select "7692"
select select "service"
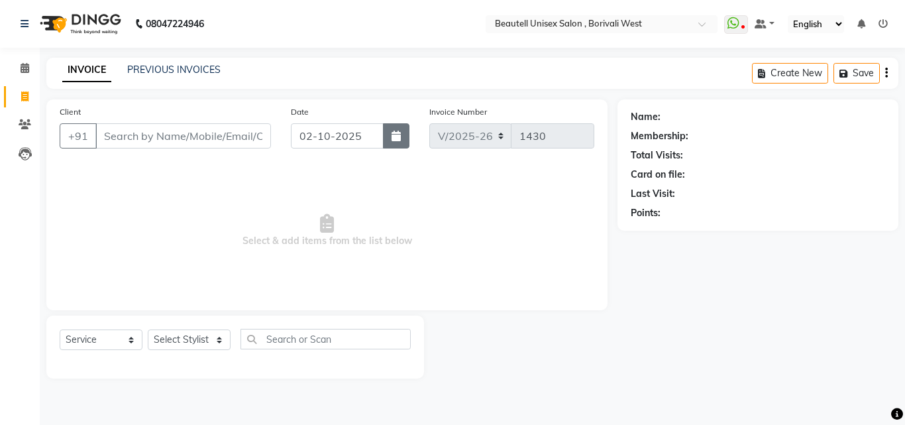
click at [400, 146] on button "button" at bounding box center [396, 135] width 27 height 25
select select "10"
select select "2025"
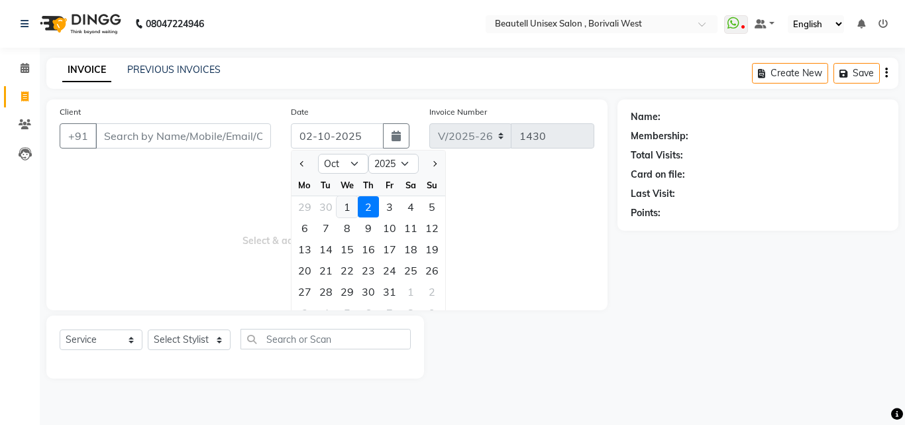
click at [343, 207] on div "1" at bounding box center [347, 206] width 21 height 21
type input "01-10-2025"
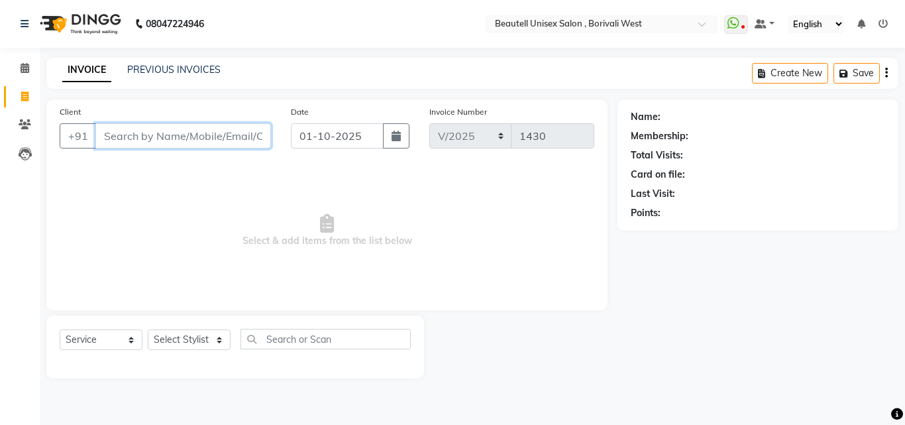
click at [110, 136] on input "Client" at bounding box center [183, 135] width 176 height 25
type input "9920302393"
click at [211, 139] on button "Add Client" at bounding box center [237, 135] width 68 height 25
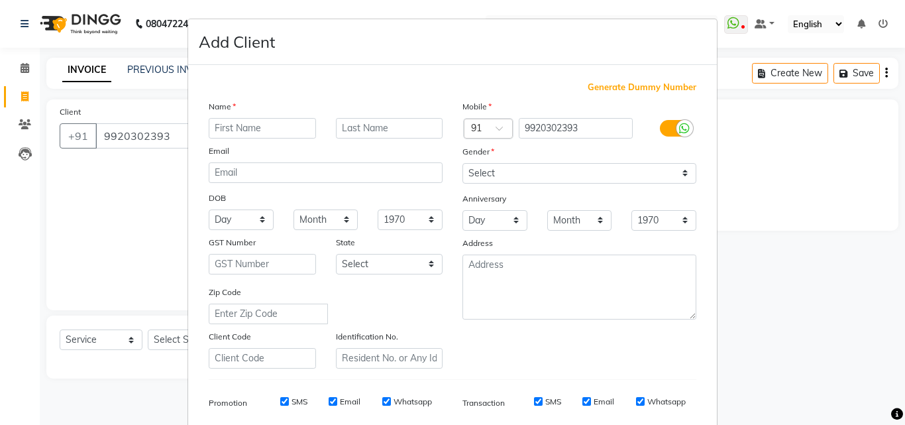
click at [211, 128] on input "text" at bounding box center [262, 128] width 107 height 21
type input "[PERSON_NAME]"
click at [677, 174] on select "Select [DEMOGRAPHIC_DATA] [DEMOGRAPHIC_DATA] Other Prefer Not To Say" at bounding box center [580, 173] width 234 height 21
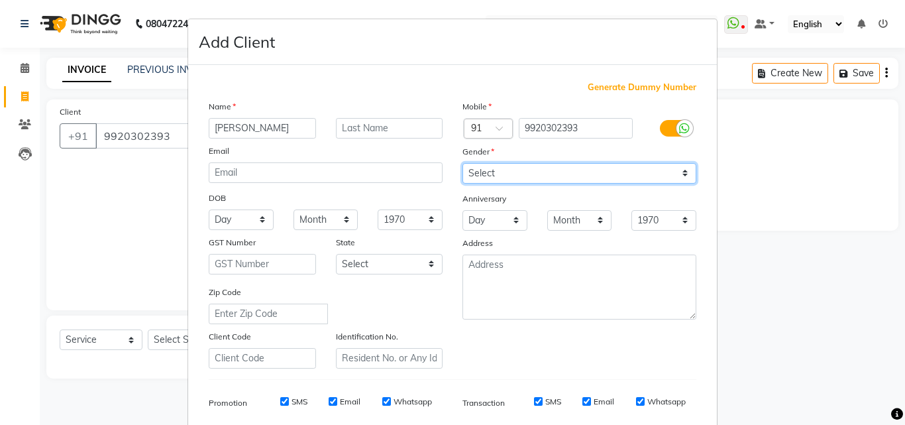
select select "[DEMOGRAPHIC_DATA]"
click at [463, 163] on select "Select [DEMOGRAPHIC_DATA] [DEMOGRAPHIC_DATA] Other Prefer Not To Say" at bounding box center [580, 173] width 234 height 21
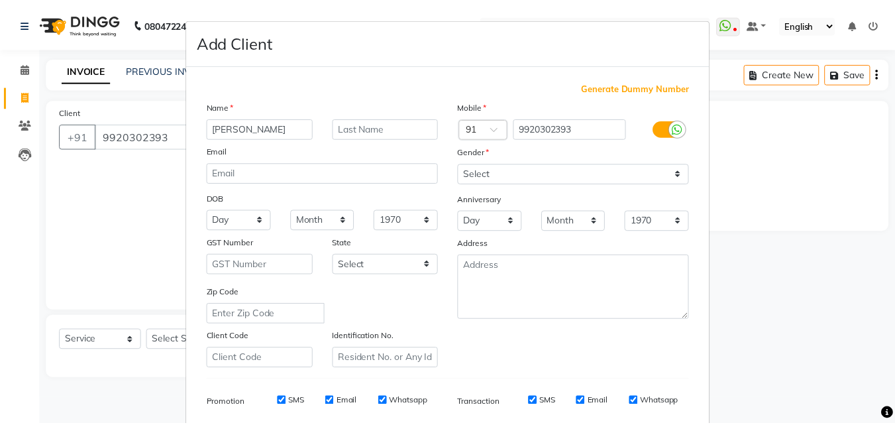
scroll to position [187, 0]
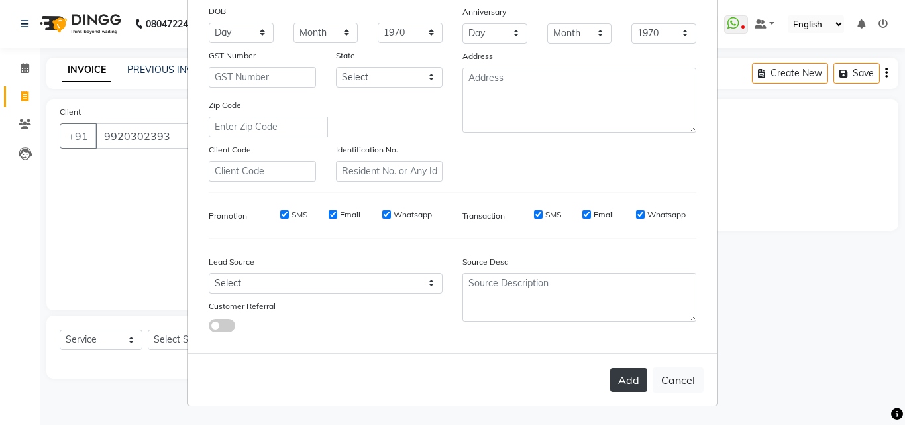
click at [628, 384] on button "Add" at bounding box center [628, 380] width 37 height 24
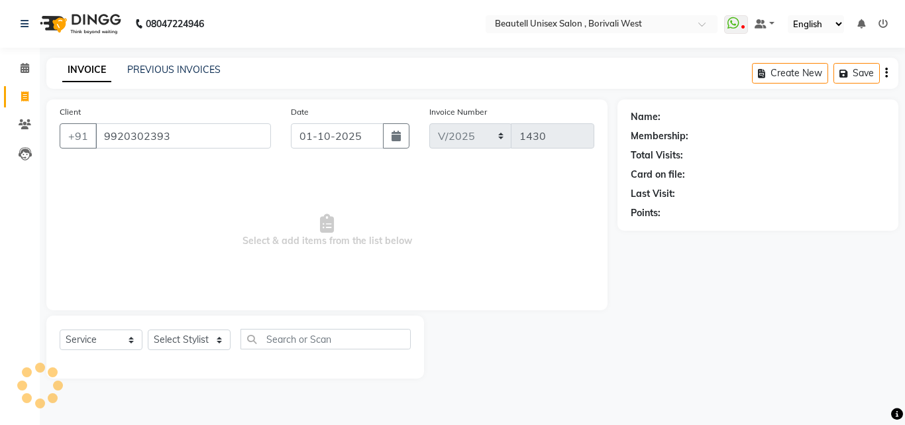
type input "99******93"
select select
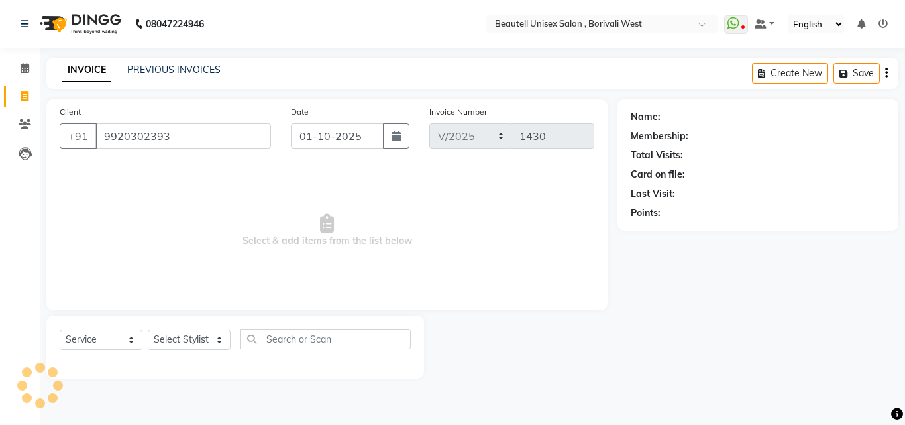
select select
checkbox input "false"
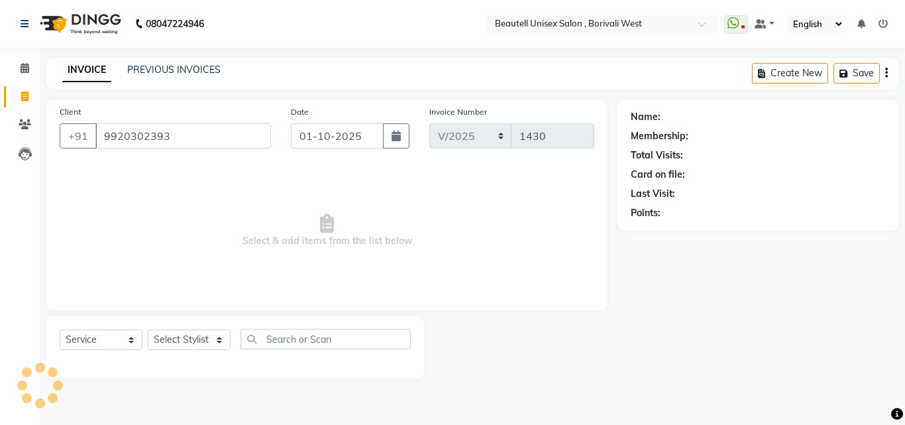
checkbox input "false"
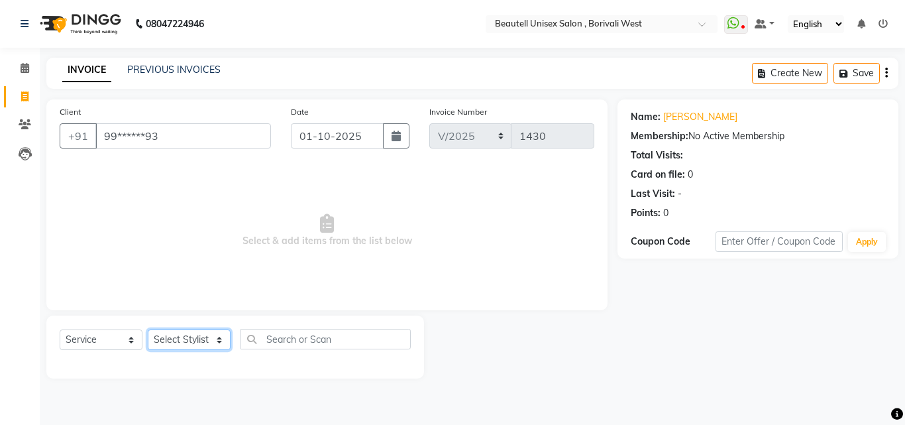
click at [219, 347] on select "Select Stylist [PERSON_NAME] [PERSON_NAME] [PERSON_NAME] [PERSON_NAME]" at bounding box center [189, 339] width 83 height 21
select select "68639"
click at [148, 329] on select "Select Stylist [PERSON_NAME] [PERSON_NAME] [PERSON_NAME] [PERSON_NAME]" at bounding box center [189, 339] width 83 height 21
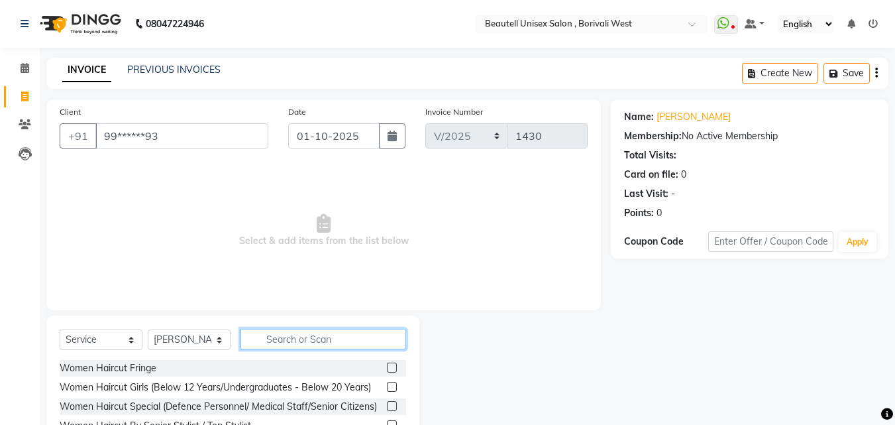
click at [261, 342] on input "text" at bounding box center [324, 339] width 166 height 21
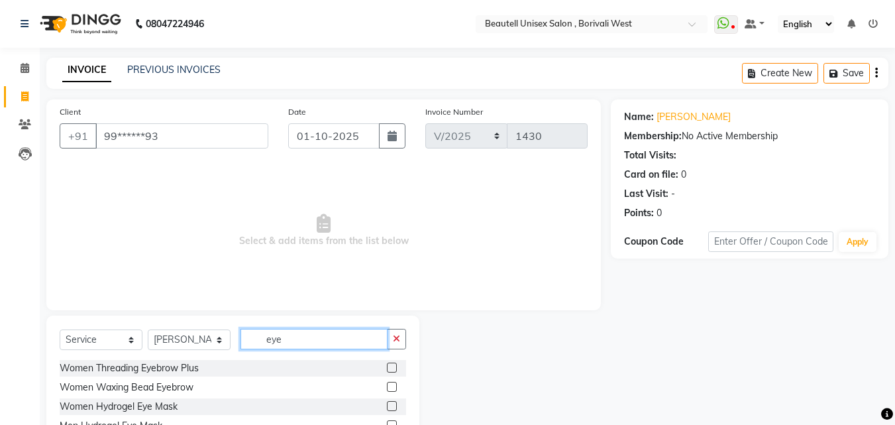
type input "eye"
click at [394, 365] on label at bounding box center [392, 368] width 10 height 10
click at [394, 365] on input "checkbox" at bounding box center [391, 368] width 9 height 9
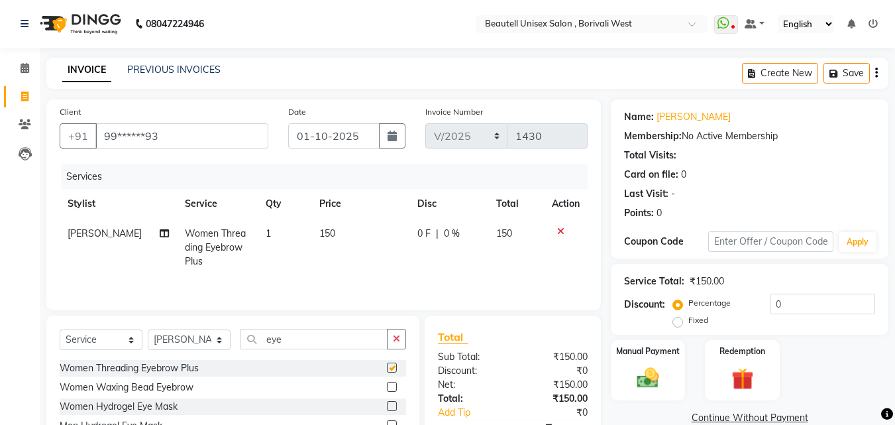
checkbox input "false"
click at [331, 251] on td "150" at bounding box center [361, 248] width 98 height 58
select select "68639"
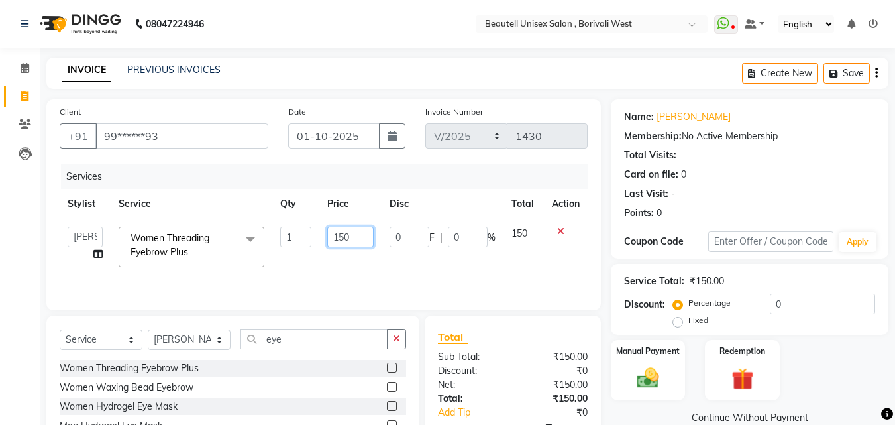
click at [355, 236] on input "150" at bounding box center [350, 237] width 46 height 21
type input "1"
type input "200"
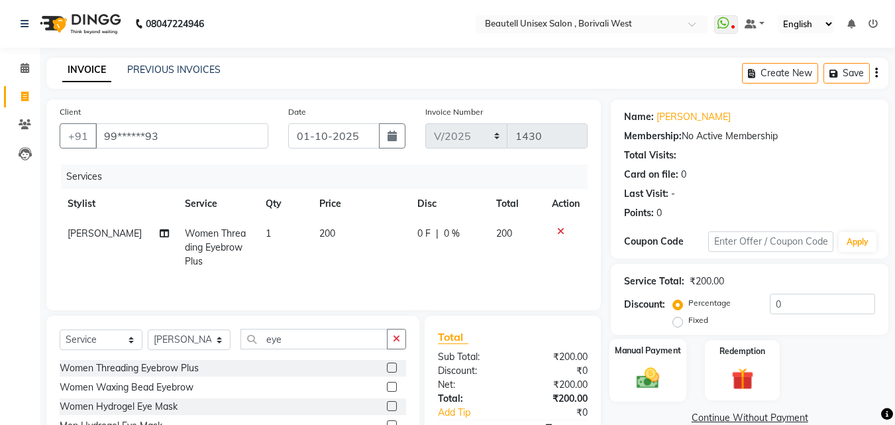
click at [637, 369] on img at bounding box center [648, 378] width 37 height 27
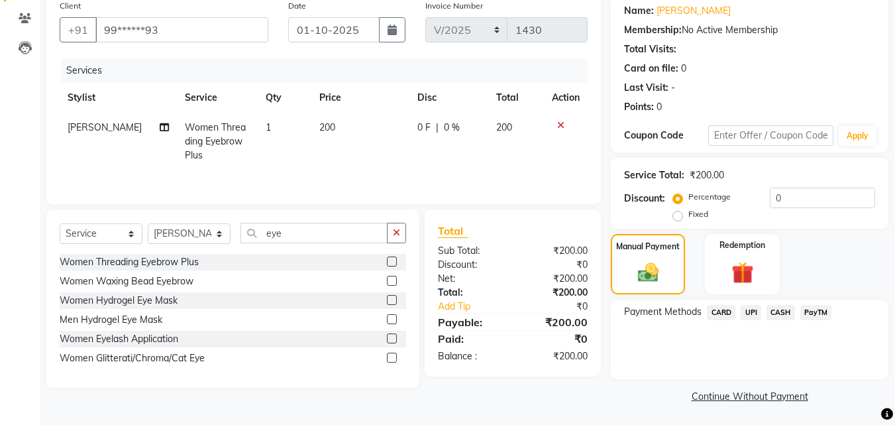
scroll to position [107, 0]
click at [811, 312] on span "PayTM" at bounding box center [817, 311] width 32 height 15
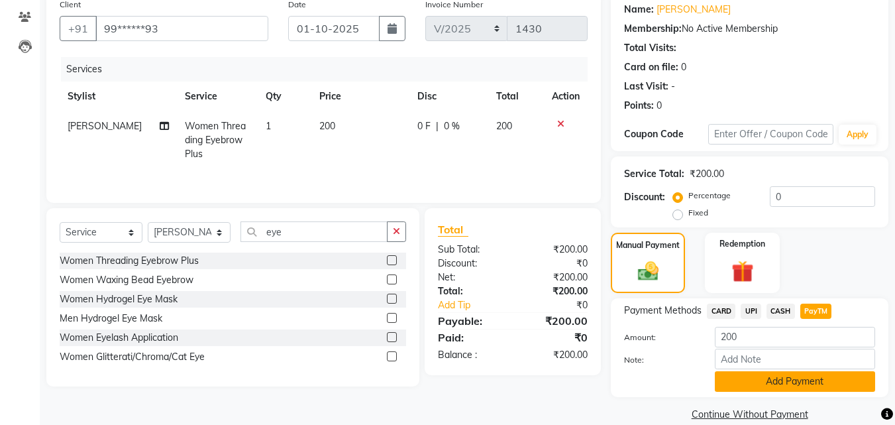
click at [836, 381] on button "Add Payment" at bounding box center [795, 381] width 160 height 21
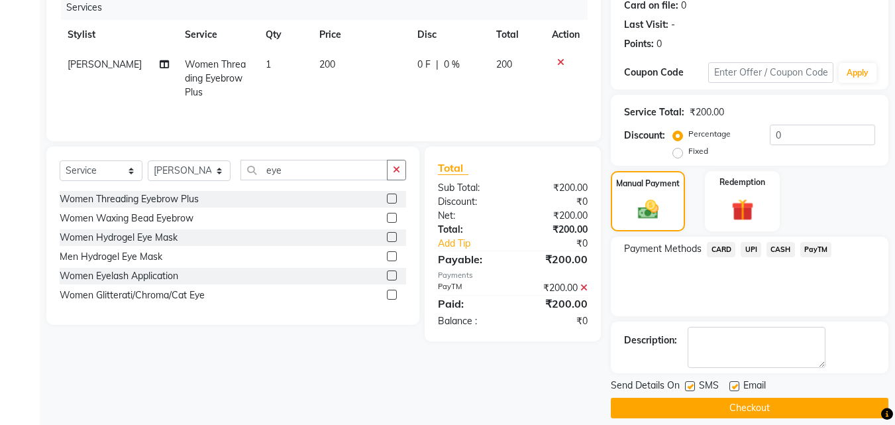
scroll to position [182, 0]
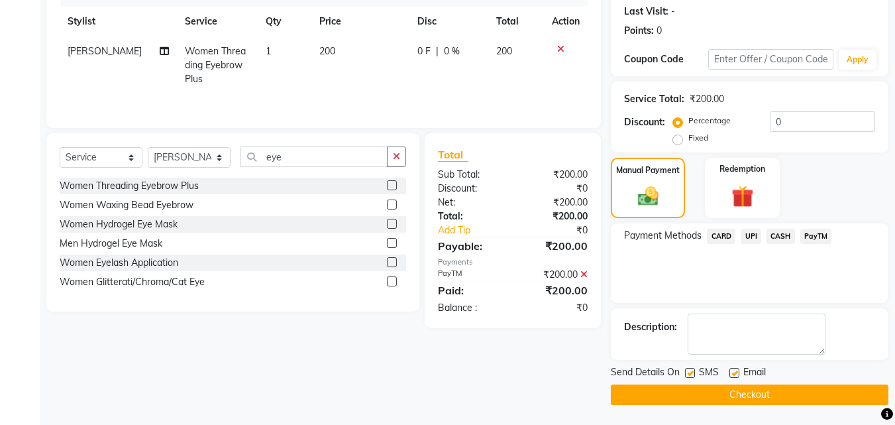
click at [693, 372] on label at bounding box center [690, 373] width 10 height 10
click at [693, 372] on input "checkbox" at bounding box center [689, 373] width 9 height 9
checkbox input "false"
click at [707, 394] on button "Checkout" at bounding box center [750, 394] width 278 height 21
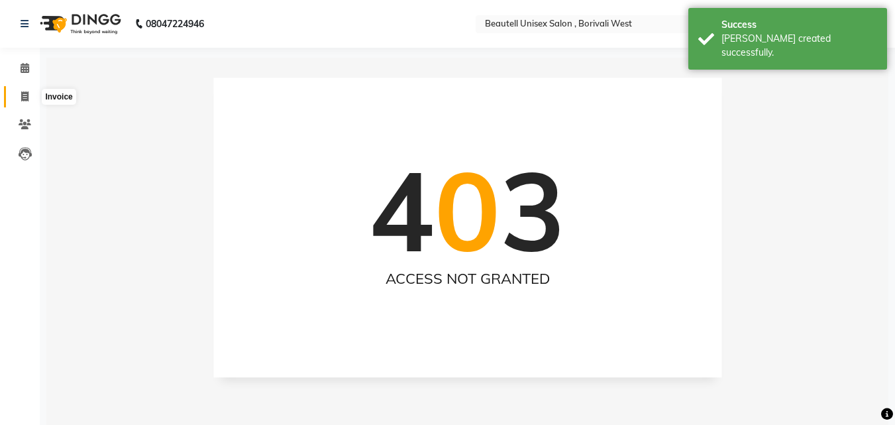
click at [23, 99] on icon at bounding box center [24, 96] width 7 height 10
select select "service"
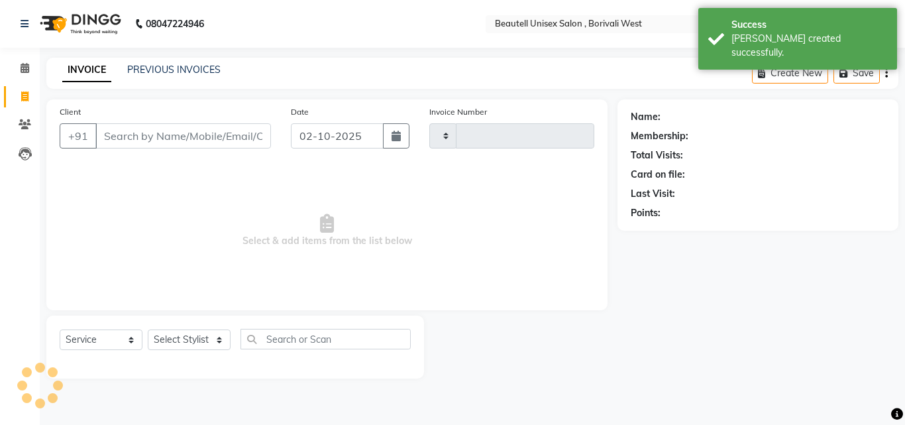
type input "1431"
select select "7692"
click at [392, 144] on button "button" at bounding box center [396, 135] width 27 height 25
select select "10"
select select "2025"
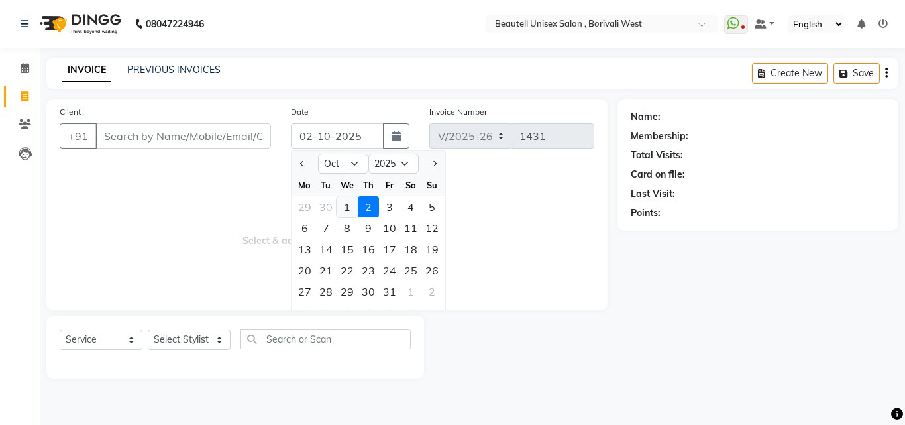
click at [345, 209] on div "1" at bounding box center [347, 206] width 21 height 21
type input "01-10-2025"
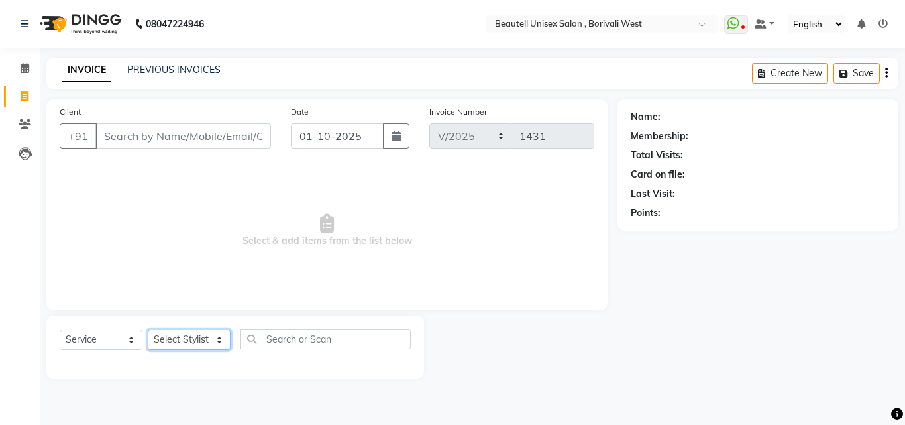
click at [219, 344] on select "Select Stylist [PERSON_NAME] [PERSON_NAME] [PERSON_NAME] [PERSON_NAME]" at bounding box center [189, 339] width 83 height 21
select select "68639"
click at [148, 329] on select "Select Stylist [PERSON_NAME] [PERSON_NAME] [PERSON_NAME] [PERSON_NAME]" at bounding box center [189, 339] width 83 height 21
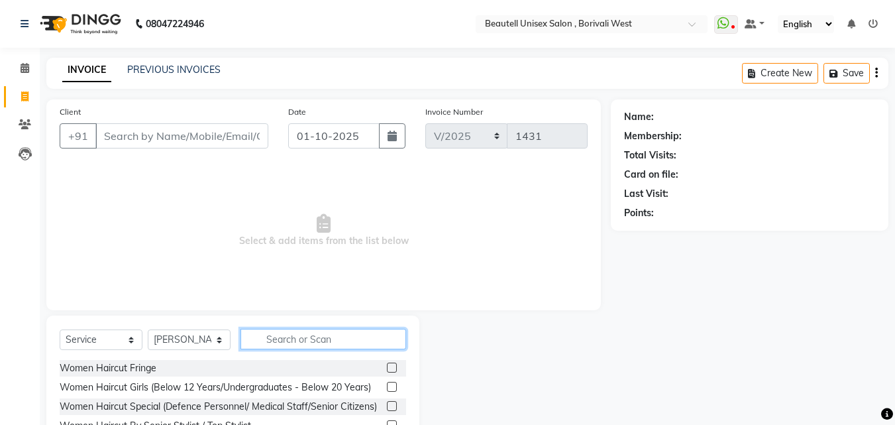
click at [261, 340] on input "text" at bounding box center [324, 339] width 166 height 21
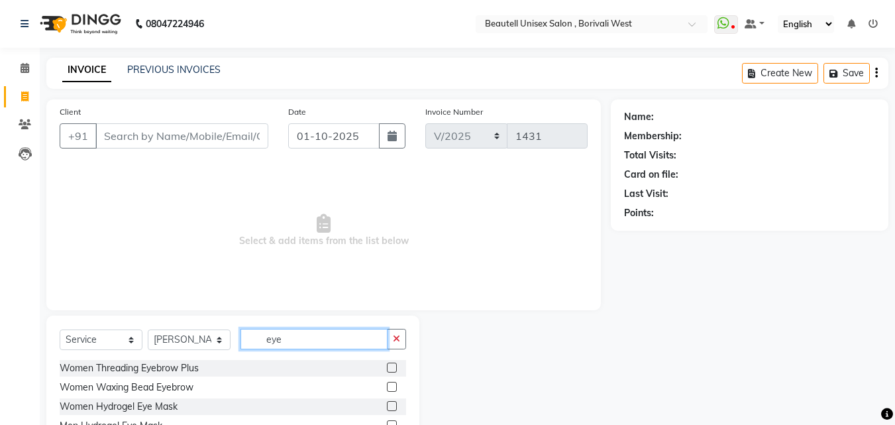
type input "eye"
click at [393, 366] on label at bounding box center [392, 368] width 10 height 10
click at [393, 366] on input "checkbox" at bounding box center [391, 368] width 9 height 9
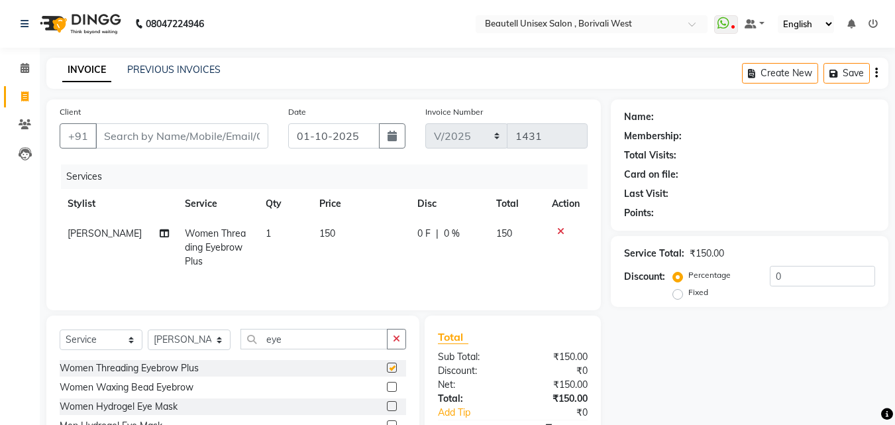
checkbox input "false"
click at [294, 251] on td "1" at bounding box center [285, 248] width 54 height 58
select select "68639"
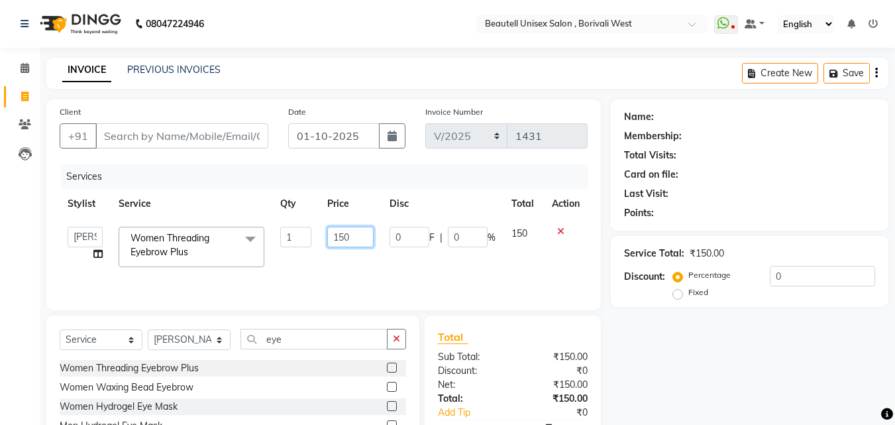
click at [357, 235] on input "150" at bounding box center [350, 237] width 46 height 21
type input "170"
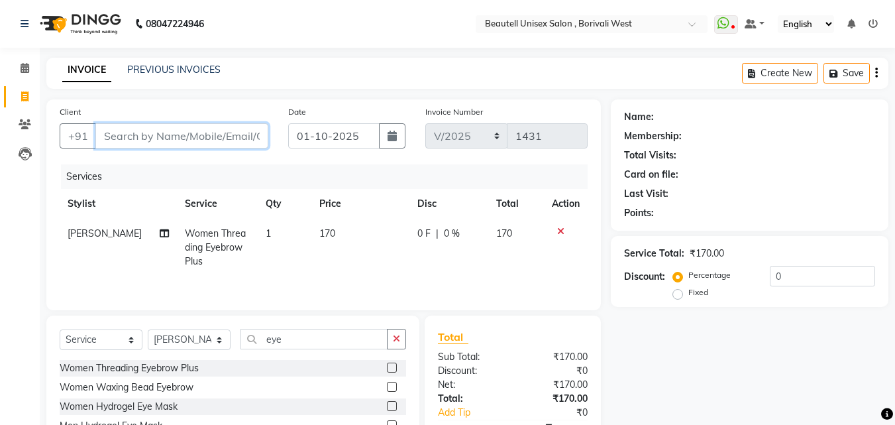
click at [103, 132] on input "Client" at bounding box center [181, 135] width 173 height 25
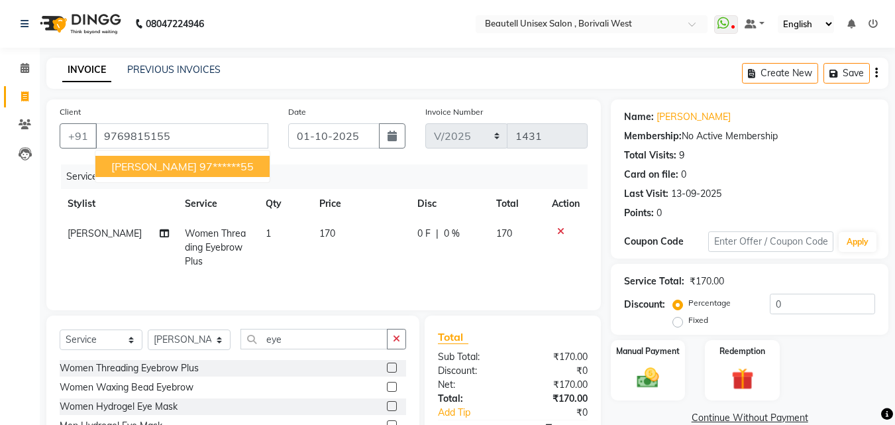
click at [139, 166] on span "[PERSON_NAME]" at bounding box center [153, 166] width 85 height 13
type input "97******55"
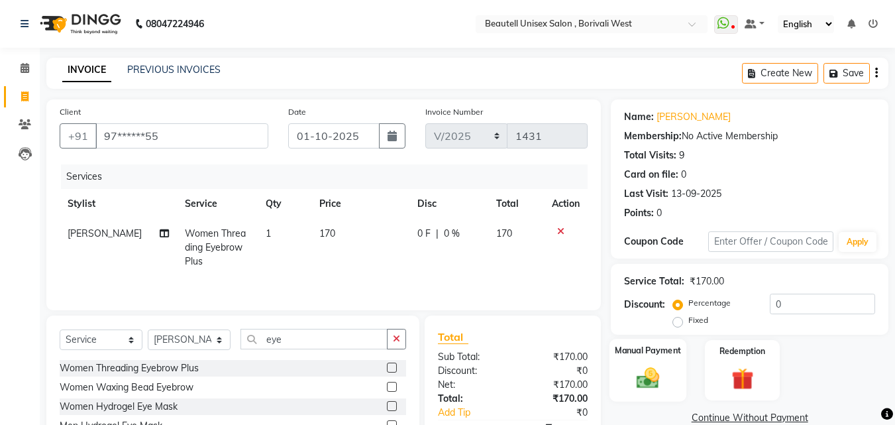
click at [657, 366] on img at bounding box center [648, 378] width 37 height 27
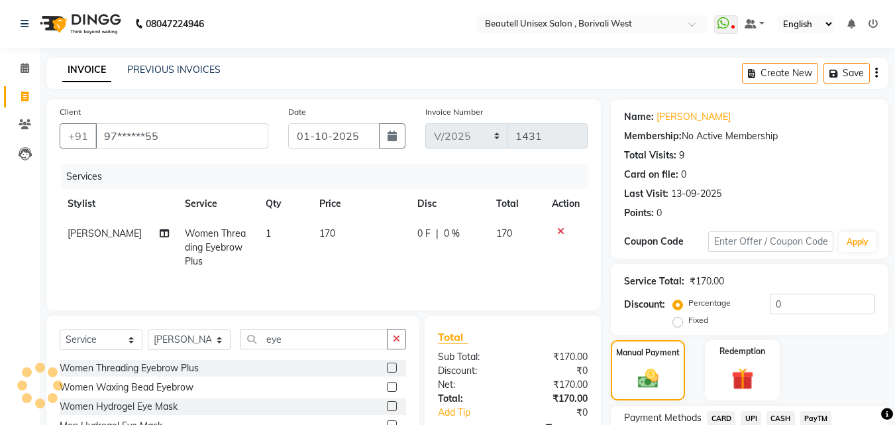
scroll to position [107, 0]
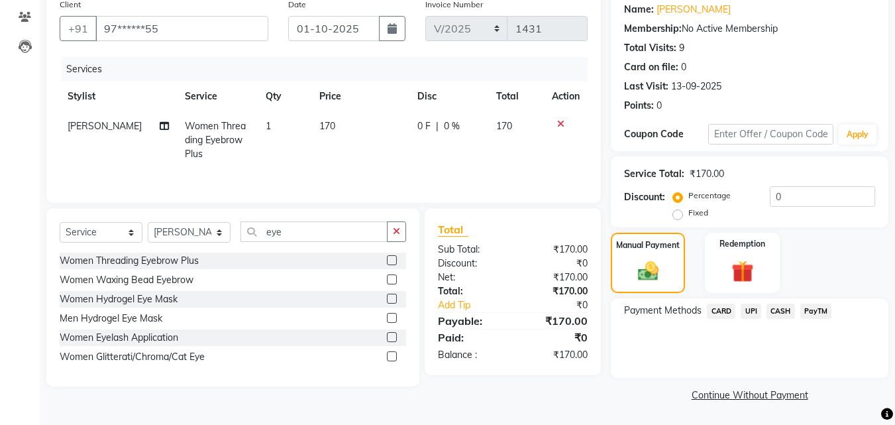
click at [781, 312] on span "CASH" at bounding box center [781, 311] width 28 height 15
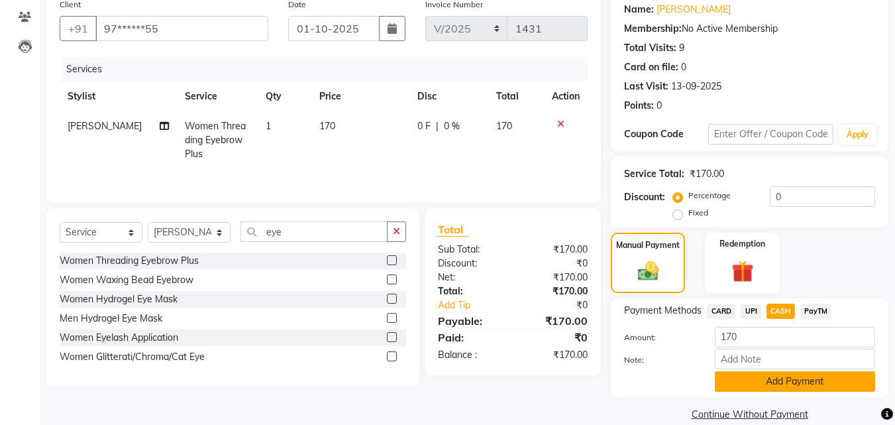
click at [838, 379] on button "Add Payment" at bounding box center [795, 381] width 160 height 21
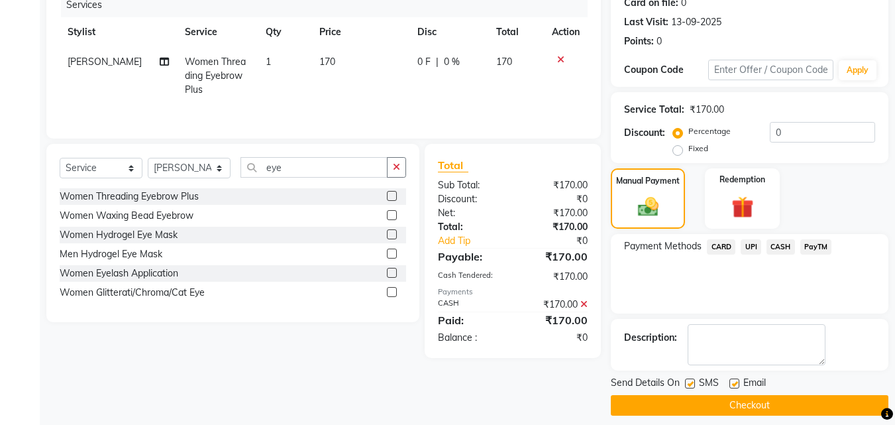
scroll to position [182, 0]
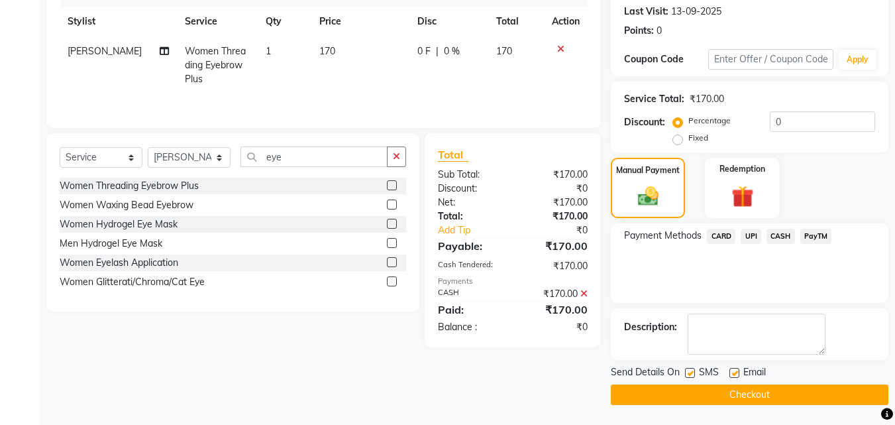
click at [691, 373] on label at bounding box center [690, 373] width 10 height 10
click at [691, 373] on input "checkbox" at bounding box center [689, 373] width 9 height 9
checkbox input "false"
click at [709, 395] on button "Checkout" at bounding box center [750, 394] width 278 height 21
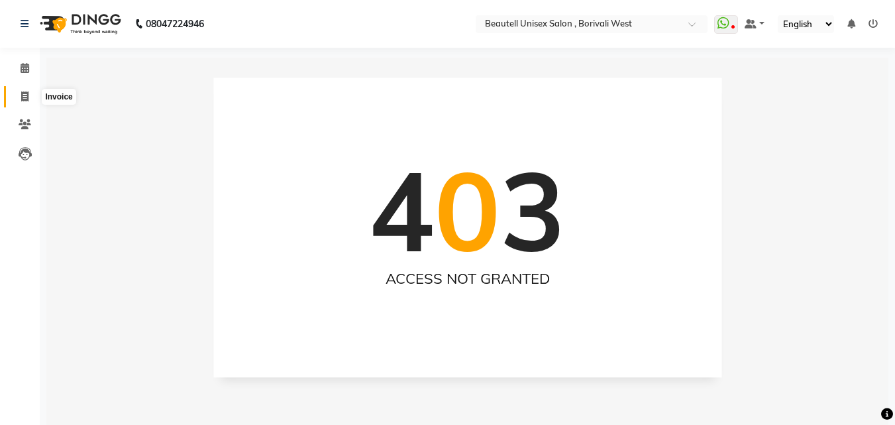
click at [22, 99] on icon at bounding box center [24, 96] width 7 height 10
select select "service"
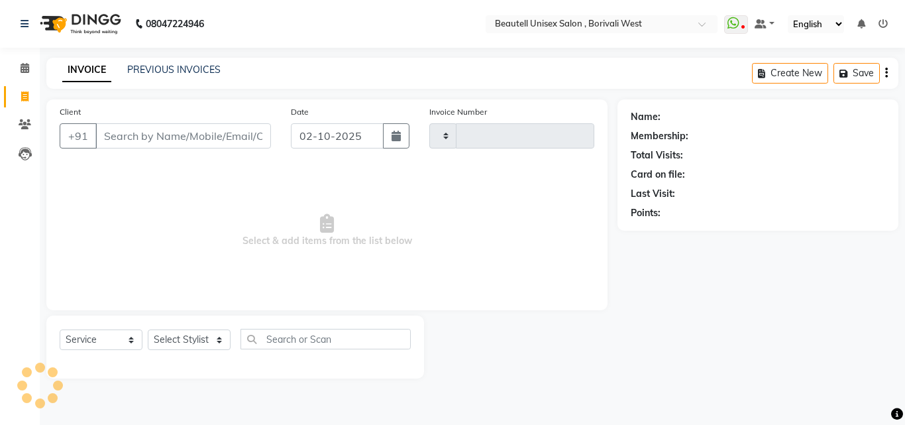
type input "1432"
select select "7692"
click at [394, 141] on button "button" at bounding box center [396, 135] width 27 height 25
select select "10"
select select "2025"
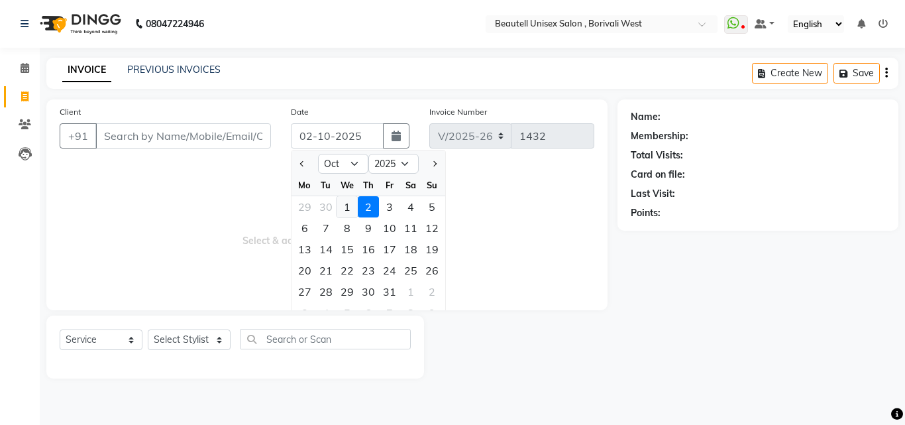
click at [349, 211] on div "1" at bounding box center [347, 206] width 21 height 21
type input "01-10-2025"
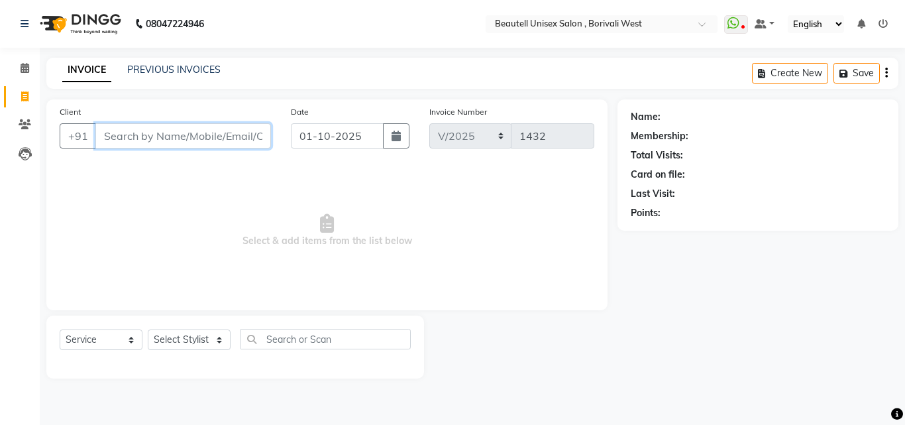
click at [102, 133] on input "Client" at bounding box center [183, 135] width 176 height 25
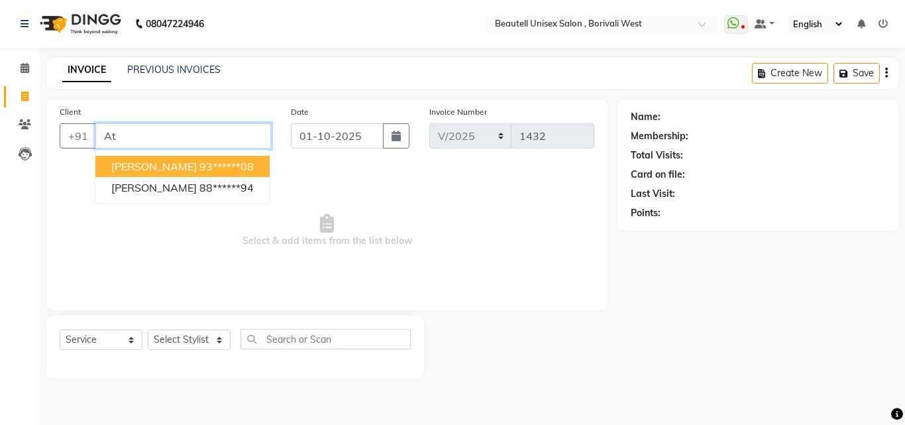
type input "A"
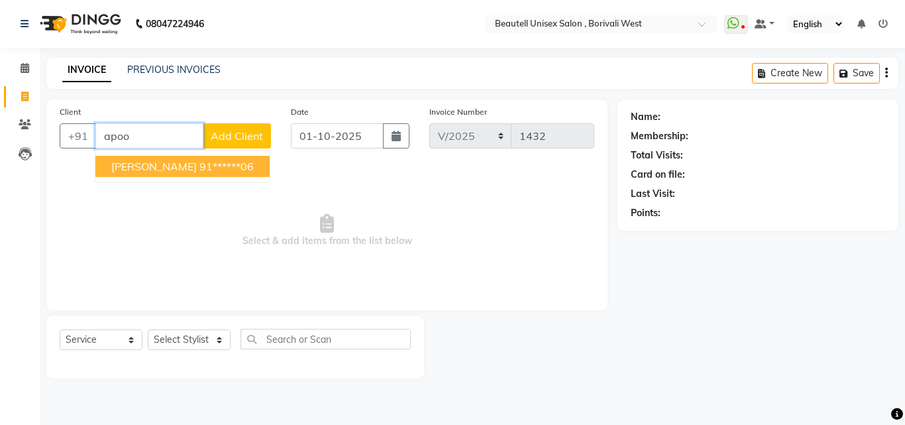
click at [131, 164] on span "[PERSON_NAME]" at bounding box center [153, 166] width 85 height 13
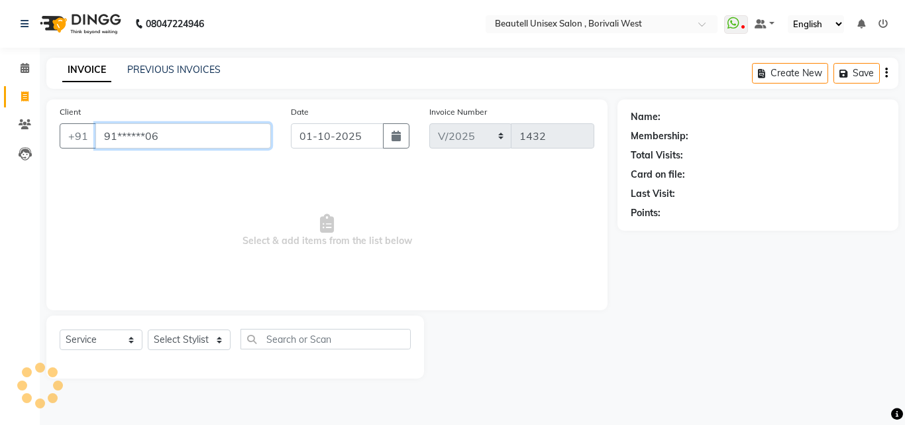
type input "91******06"
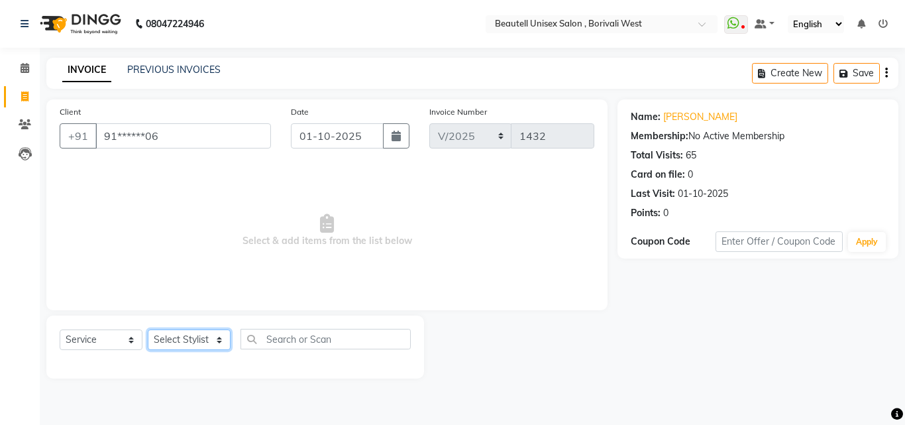
click at [216, 345] on select "Select Stylist [PERSON_NAME] [PERSON_NAME] [PERSON_NAME] [PERSON_NAME]" at bounding box center [189, 339] width 83 height 21
select select "78711"
click at [148, 329] on select "Select Stylist [PERSON_NAME] [PERSON_NAME] [PERSON_NAME] [PERSON_NAME]" at bounding box center [189, 339] width 83 height 21
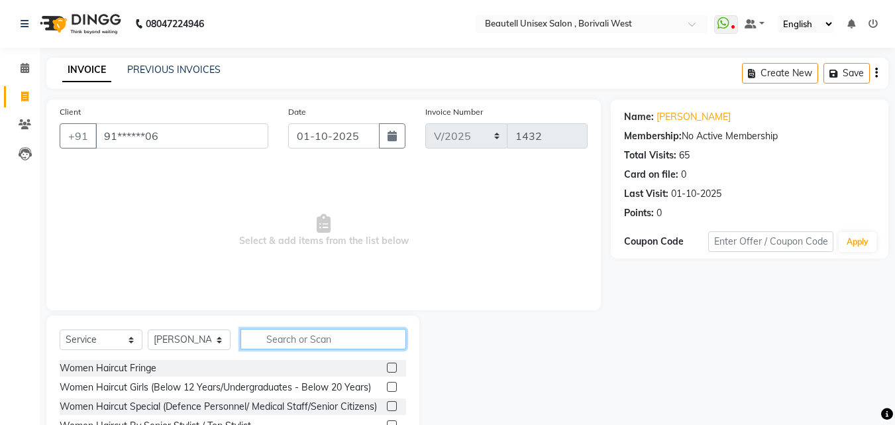
click at [264, 340] on input "text" at bounding box center [324, 339] width 166 height 21
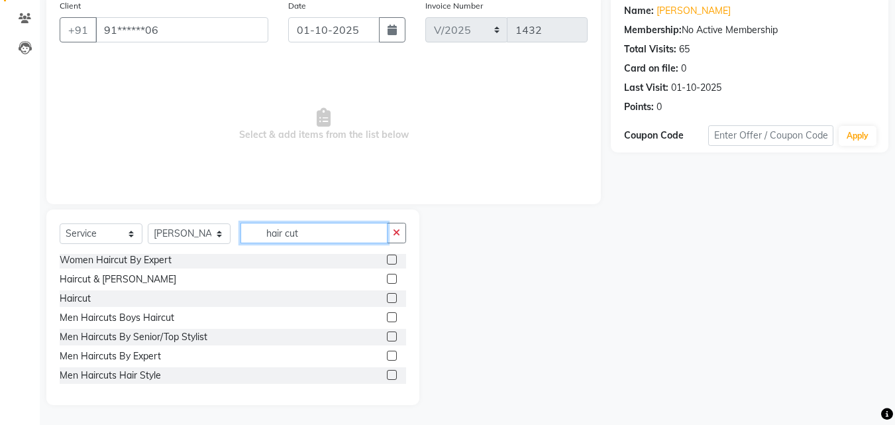
scroll to position [90, 0]
type input "hair cut"
click at [387, 298] on label at bounding box center [392, 298] width 10 height 10
click at [387, 298] on input "checkbox" at bounding box center [391, 298] width 9 height 9
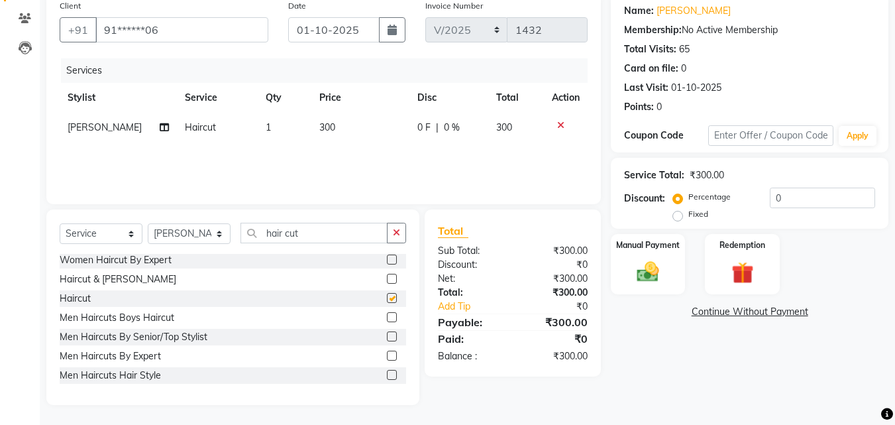
checkbox input "false"
click at [335, 131] on td "300" at bounding box center [361, 128] width 98 height 30
select select "78711"
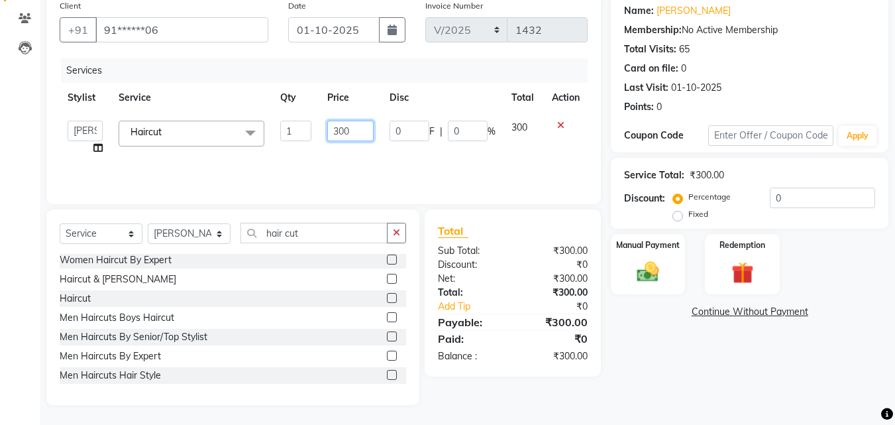
click at [357, 130] on input "300" at bounding box center [350, 131] width 46 height 21
type input "3"
type input "150"
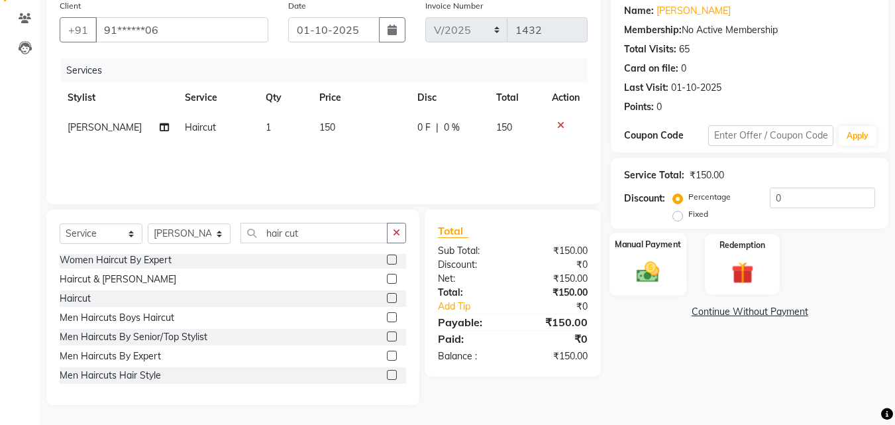
click at [641, 247] on label "Manual Payment" at bounding box center [648, 244] width 66 height 13
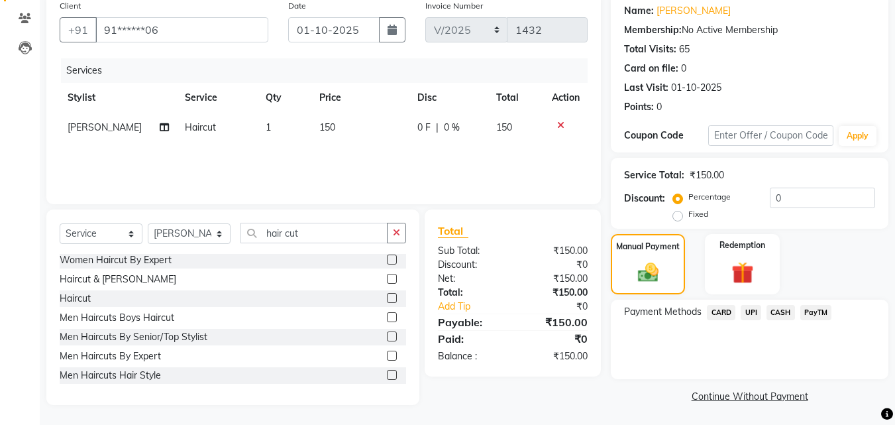
click at [779, 315] on span "CASH" at bounding box center [781, 312] width 28 height 15
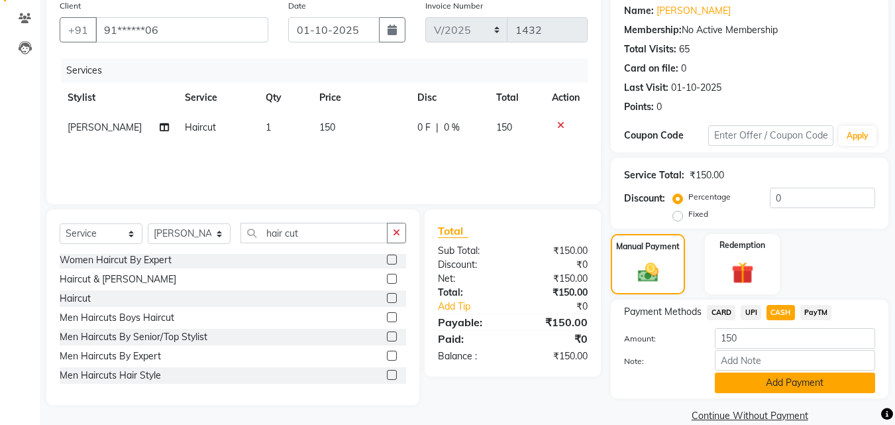
click at [853, 388] on button "Add Payment" at bounding box center [795, 382] width 160 height 21
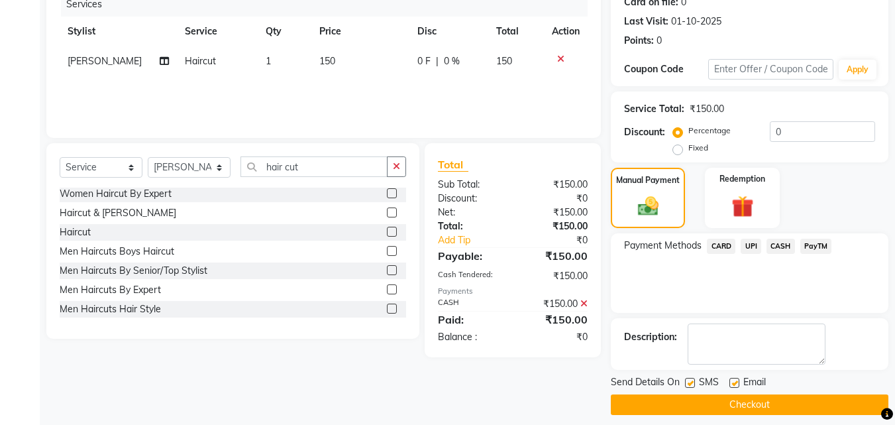
scroll to position [182, 0]
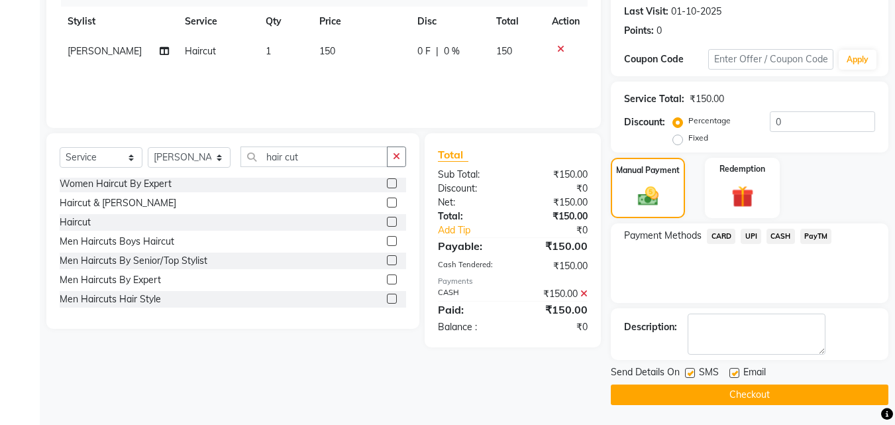
click at [691, 374] on label at bounding box center [690, 373] width 10 height 10
click at [691, 374] on input "checkbox" at bounding box center [689, 373] width 9 height 9
checkbox input "false"
click at [716, 390] on button "Checkout" at bounding box center [750, 394] width 278 height 21
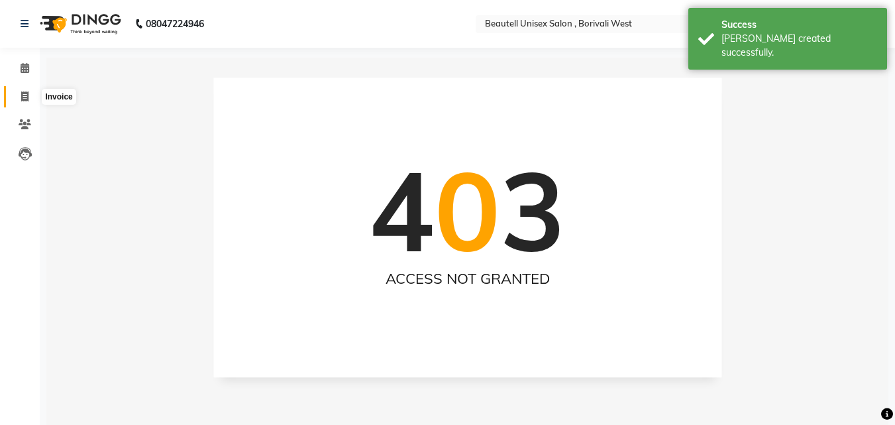
click at [23, 103] on span at bounding box center [24, 96] width 23 height 15
select select "service"
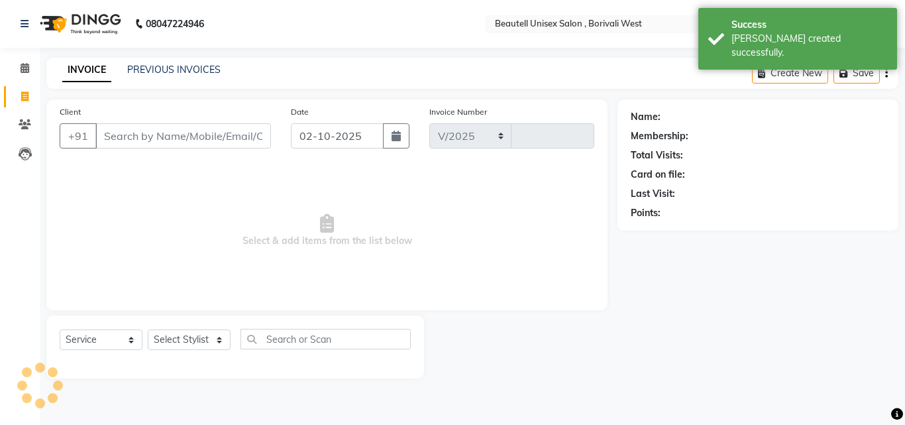
select select "7692"
type input "1433"
